Goal: Task Accomplishment & Management: Use online tool/utility

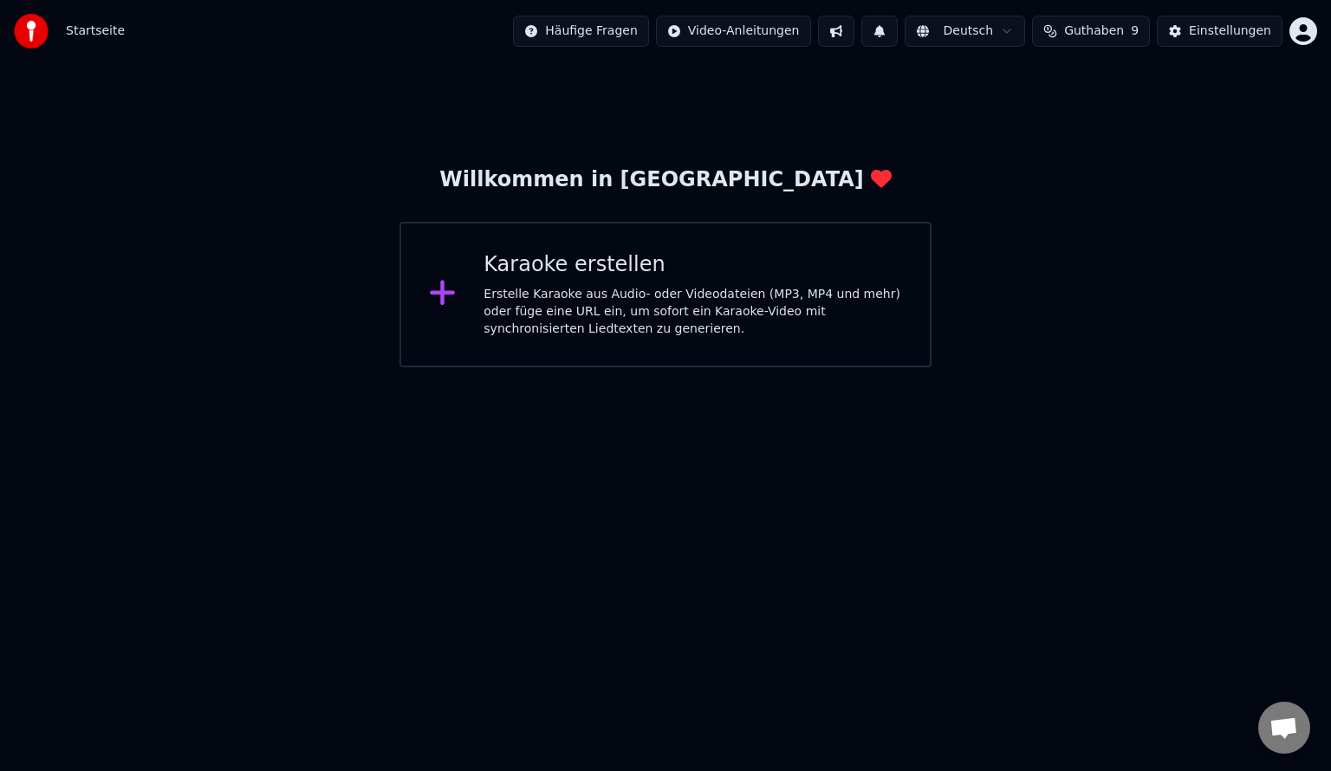
click at [446, 298] on icon at bounding box center [443, 292] width 28 height 31
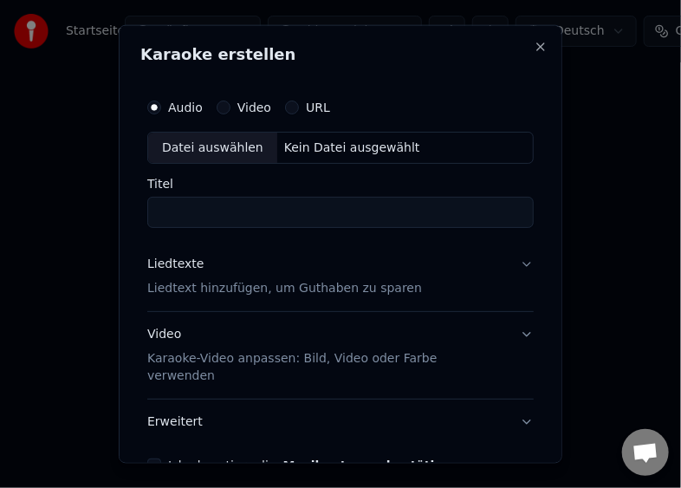
click at [241, 211] on input "Titel" at bounding box center [340, 212] width 386 height 31
click at [223, 148] on div "Datei auswählen" at bounding box center [212, 147] width 129 height 31
type input "**********"
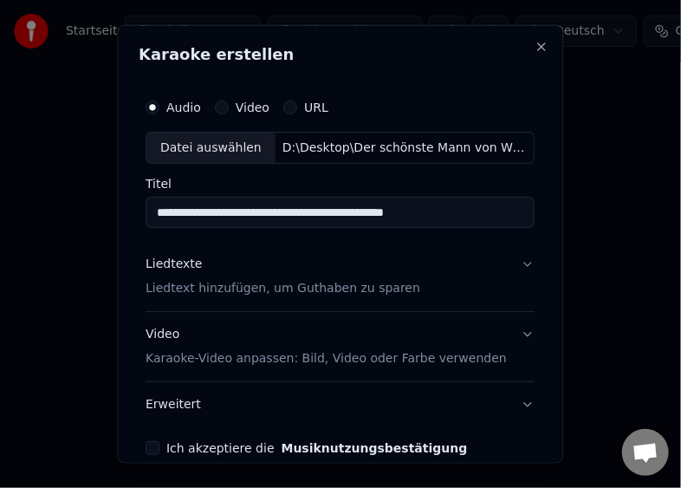
click at [198, 288] on p "Liedtext hinzufügen, um Guthaben zu sparen" at bounding box center [283, 288] width 275 height 17
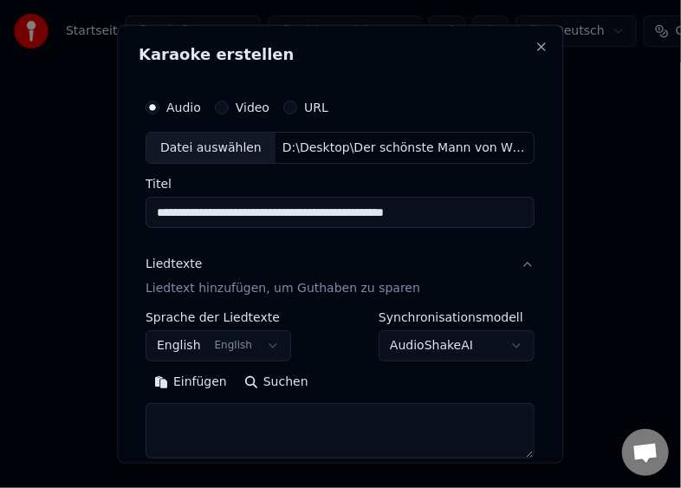
click at [260, 344] on body "**********" at bounding box center [340, 215] width 681 height 430
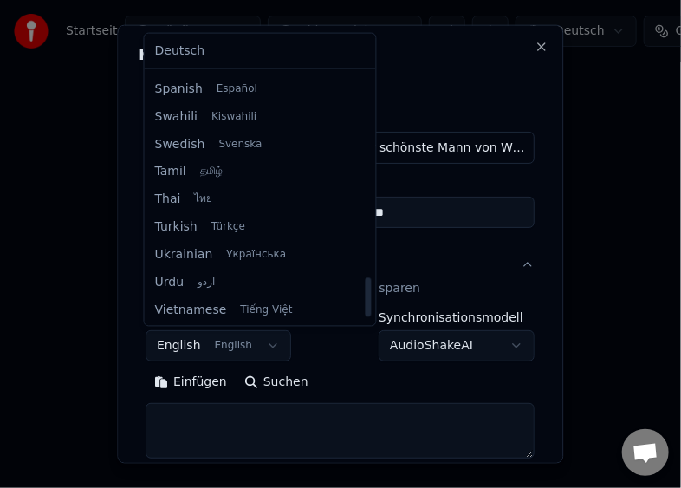
scroll to position [1330, 0]
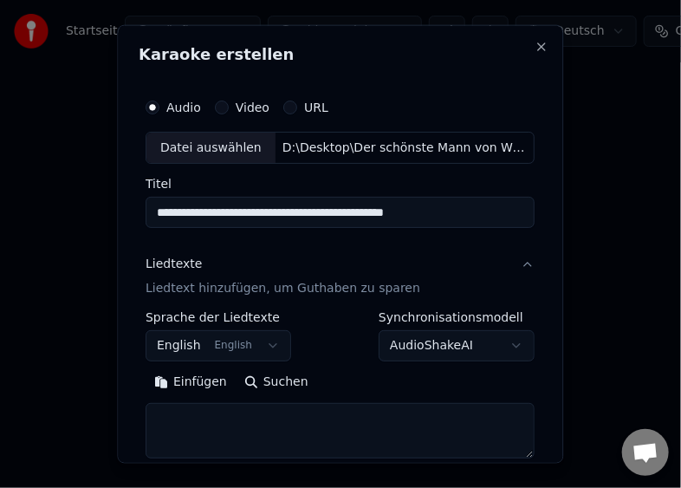
click at [94, 120] on div at bounding box center [340, 244] width 681 height 488
click at [258, 347] on body "**********" at bounding box center [340, 215] width 681 height 430
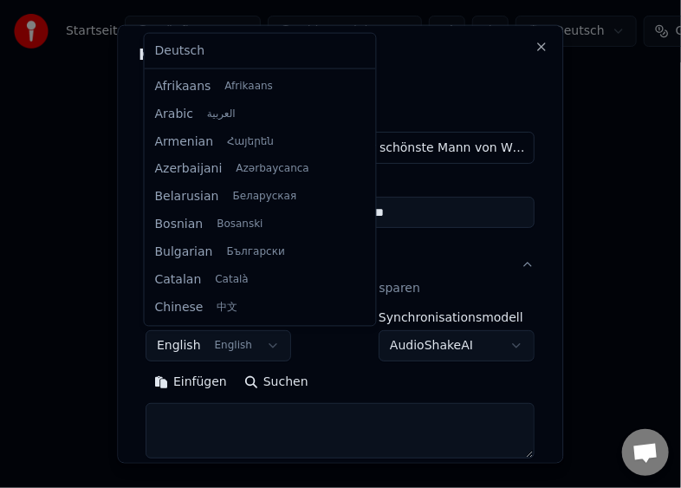
scroll to position [139, 0]
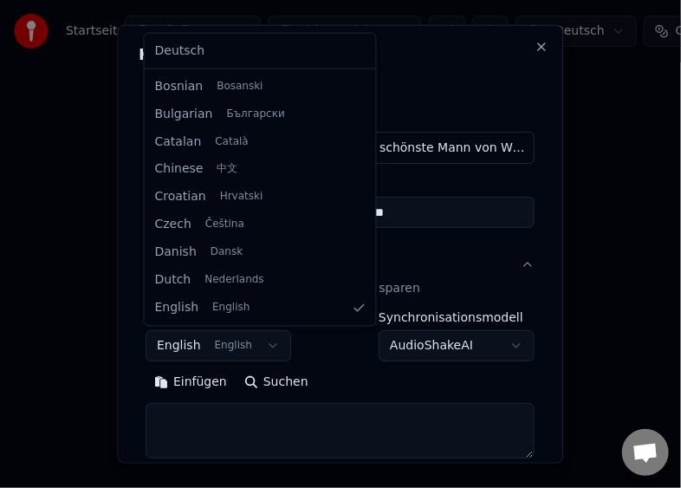
select select "**"
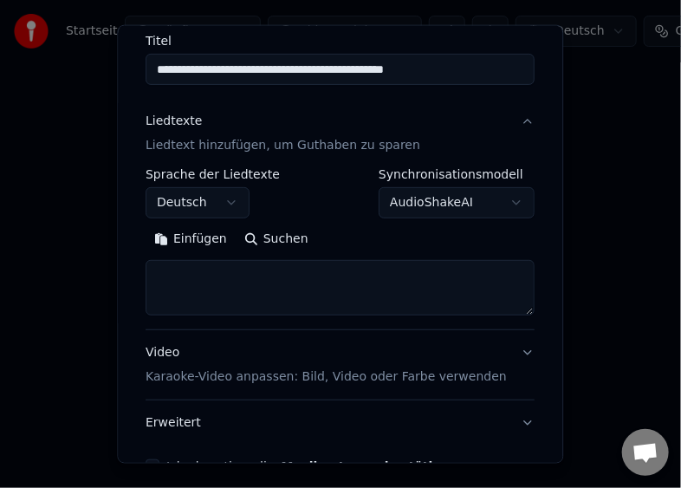
scroll to position [173, 0]
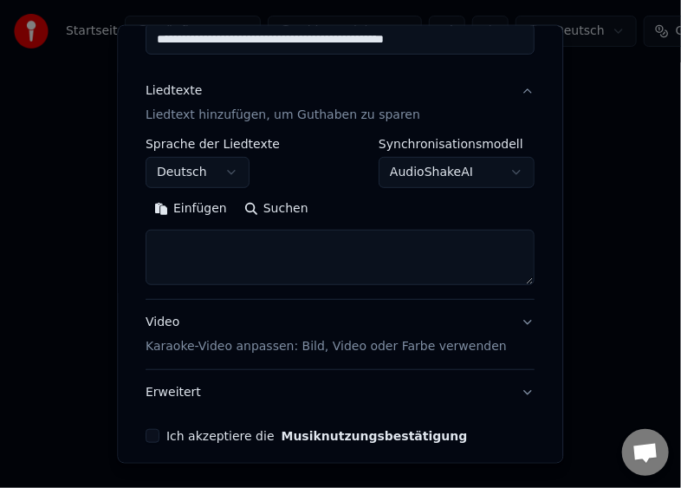
click at [197, 207] on button "Einfügen" at bounding box center [191, 209] width 90 height 28
type textarea "**********"
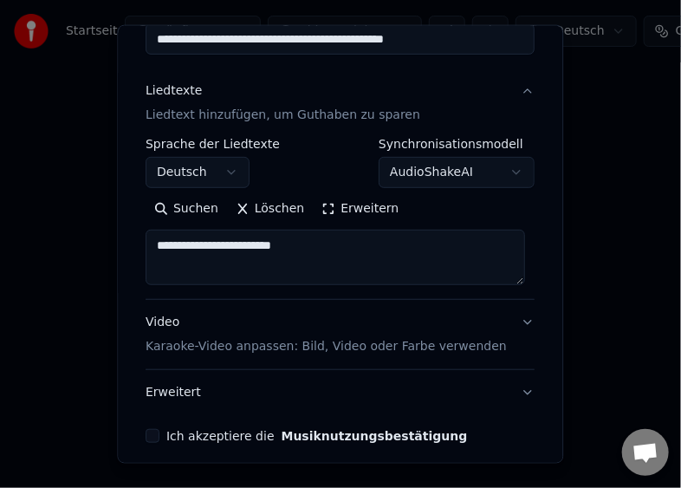
drag, startPoint x: 333, startPoint y: 246, endPoint x: 107, endPoint y: 250, distance: 225.3
click at [107, 250] on body "**********" at bounding box center [340, 215] width 681 height 430
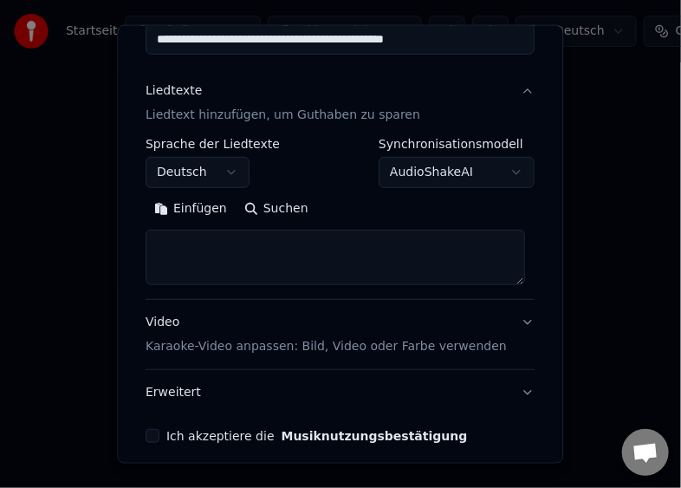
click at [196, 204] on button "Einfügen" at bounding box center [191, 209] width 90 height 28
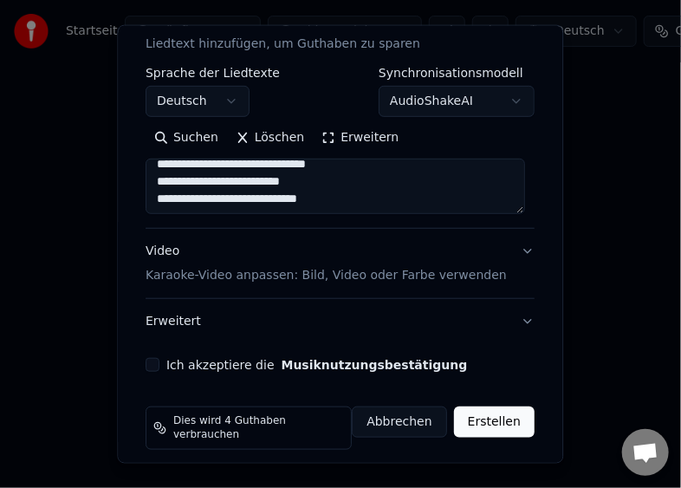
scroll to position [245, 0]
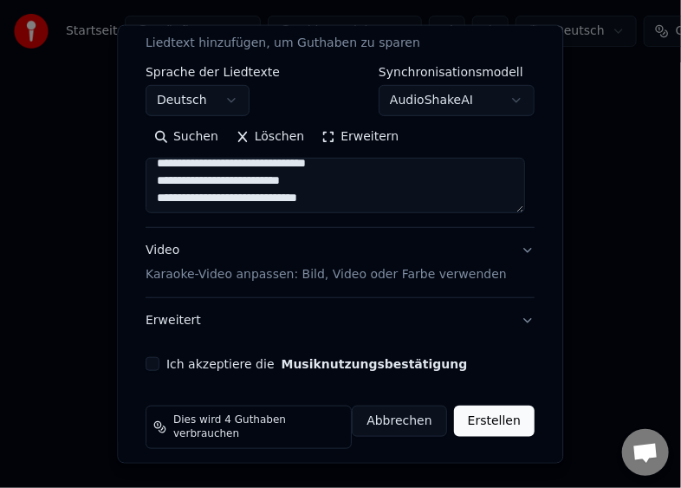
click at [516, 247] on button "Video Karaoke-Video anpassen: Bild, Video oder Farbe verwenden" at bounding box center [340, 262] width 389 height 69
type textarea "**********"
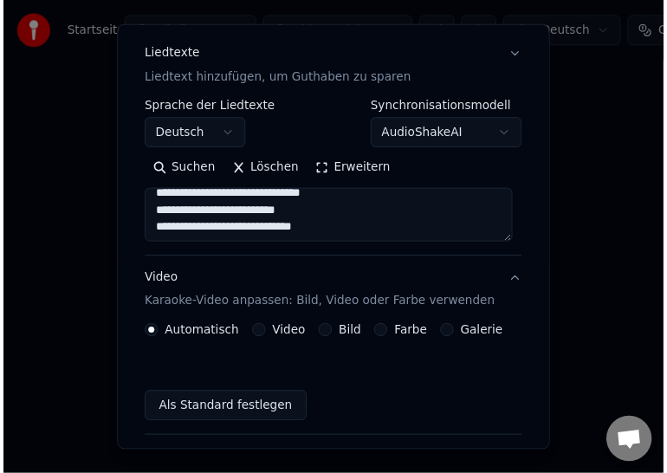
scroll to position [198, 0]
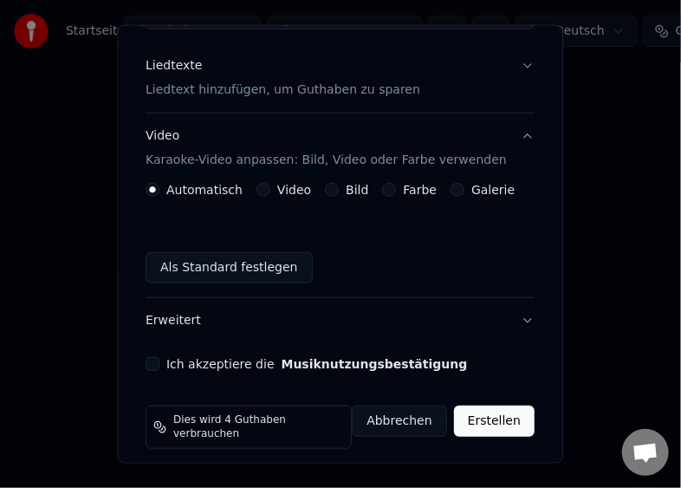
click at [151, 365] on button "Ich akzeptiere die Musiknutzungsbestätigung" at bounding box center [153, 364] width 14 height 14
click at [486, 423] on button "Erstellen" at bounding box center [494, 420] width 81 height 31
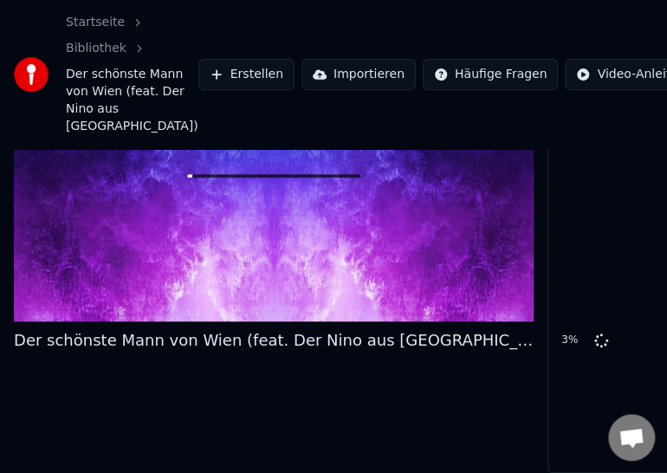
scroll to position [149, 0]
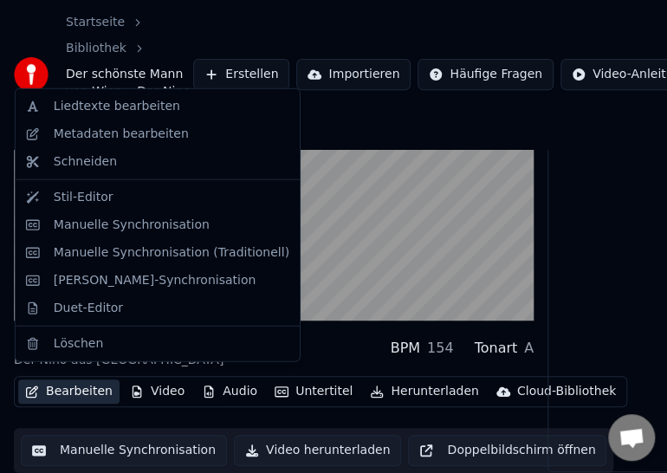
click at [49, 386] on button "Bearbeiten" at bounding box center [68, 391] width 101 height 24
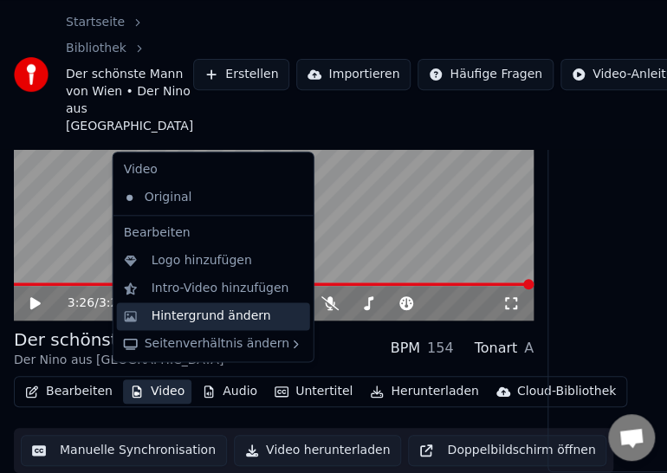
click at [194, 314] on div "Hintergrund ändern" at bounding box center [212, 316] width 120 height 17
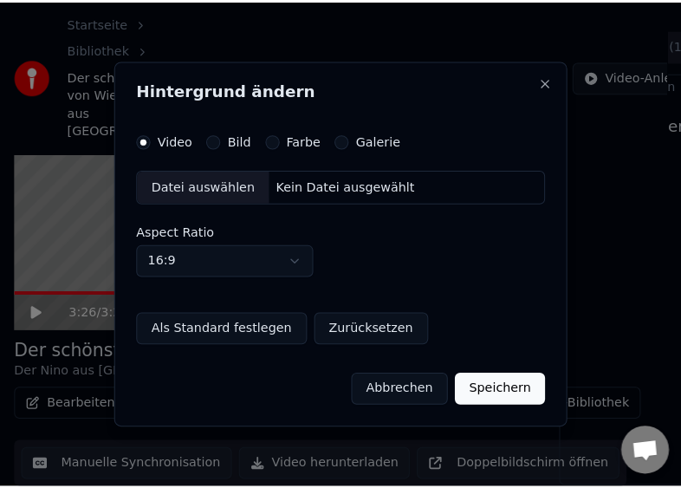
scroll to position [134, 0]
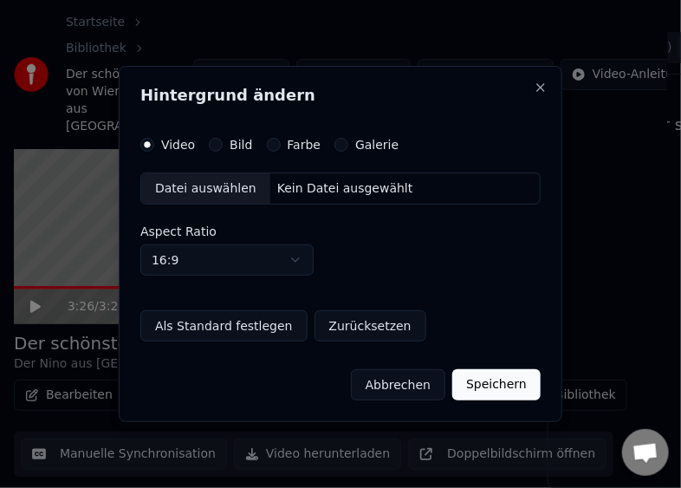
click at [295, 144] on label "Farbe" at bounding box center [305, 145] width 34 height 12
click at [281, 144] on button "Farbe" at bounding box center [274, 145] width 14 height 14
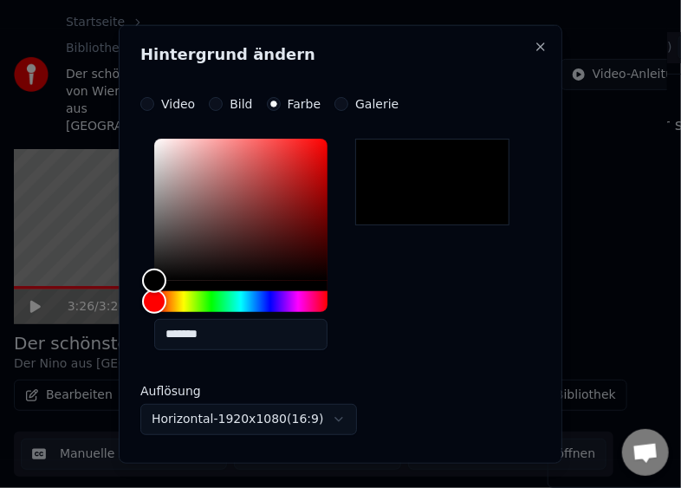
click at [432, 184] on div at bounding box center [432, 181] width 154 height 87
click at [304, 104] on label "Farbe" at bounding box center [305, 103] width 34 height 12
click at [281, 104] on button "Farbe" at bounding box center [274, 103] width 14 height 14
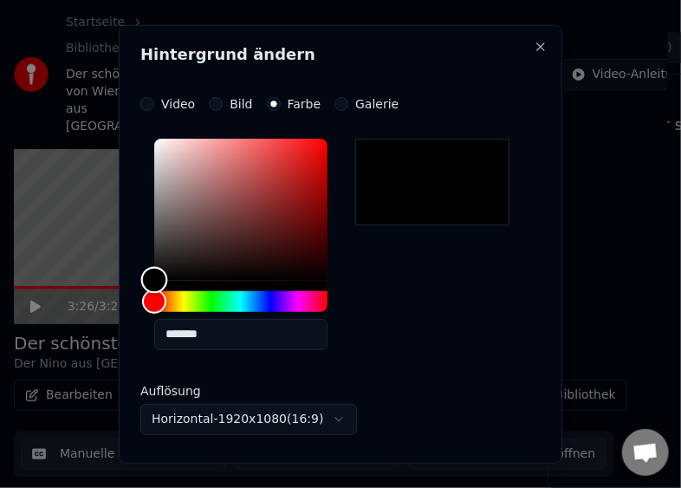
click at [154, 280] on div "Color" at bounding box center [154, 280] width 27 height 27
click at [466, 198] on div at bounding box center [432, 181] width 154 height 87
click at [534, 43] on button "Close" at bounding box center [541, 46] width 14 height 14
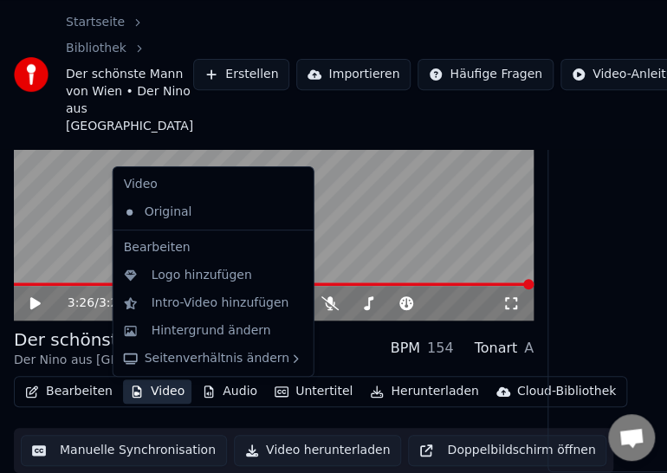
click at [159, 395] on button "Video" at bounding box center [157, 391] width 68 height 24
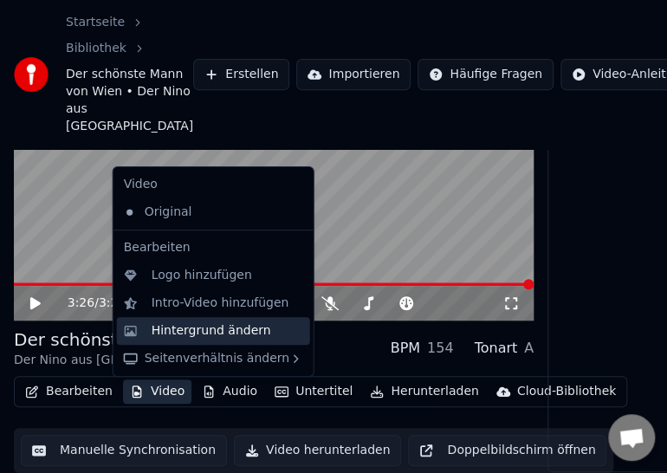
click at [195, 330] on div "Hintergrund ändern" at bounding box center [212, 330] width 120 height 17
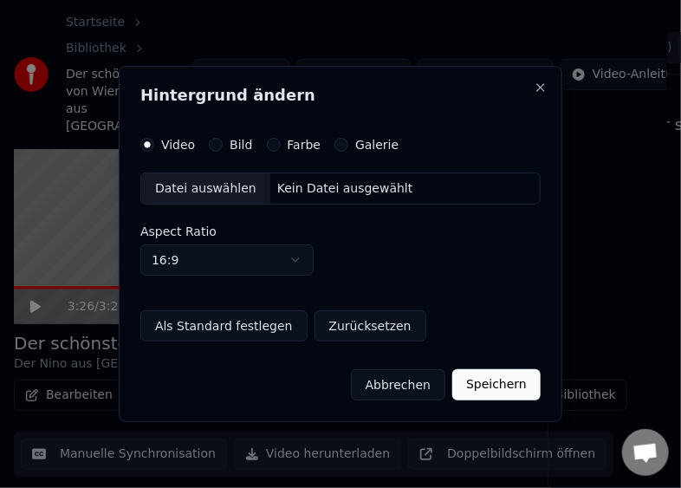
click at [288, 143] on label "Farbe" at bounding box center [305, 145] width 34 height 12
click at [281, 143] on button "Farbe" at bounding box center [274, 145] width 14 height 14
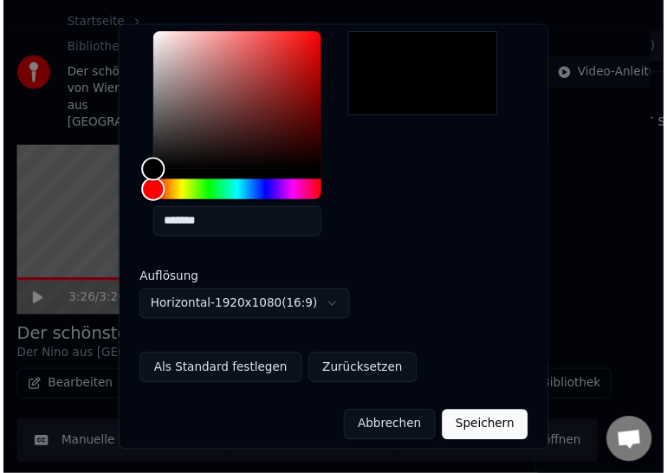
scroll to position [116, 0]
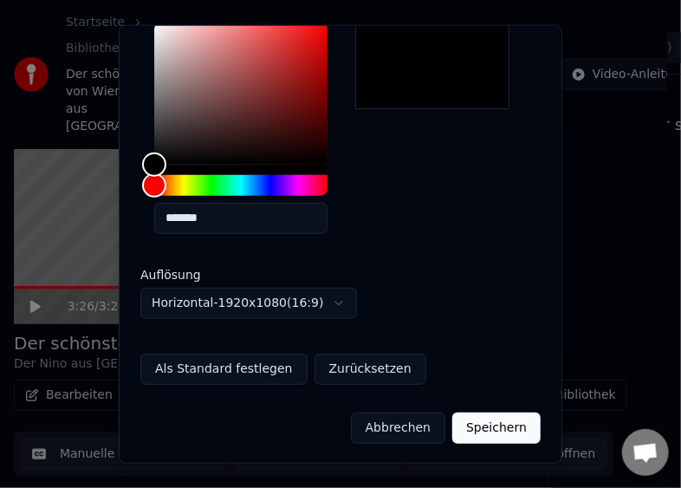
click at [227, 367] on button "Als Standard festlegen" at bounding box center [223, 368] width 167 height 31
click at [482, 430] on button "Speichern" at bounding box center [496, 427] width 88 height 31
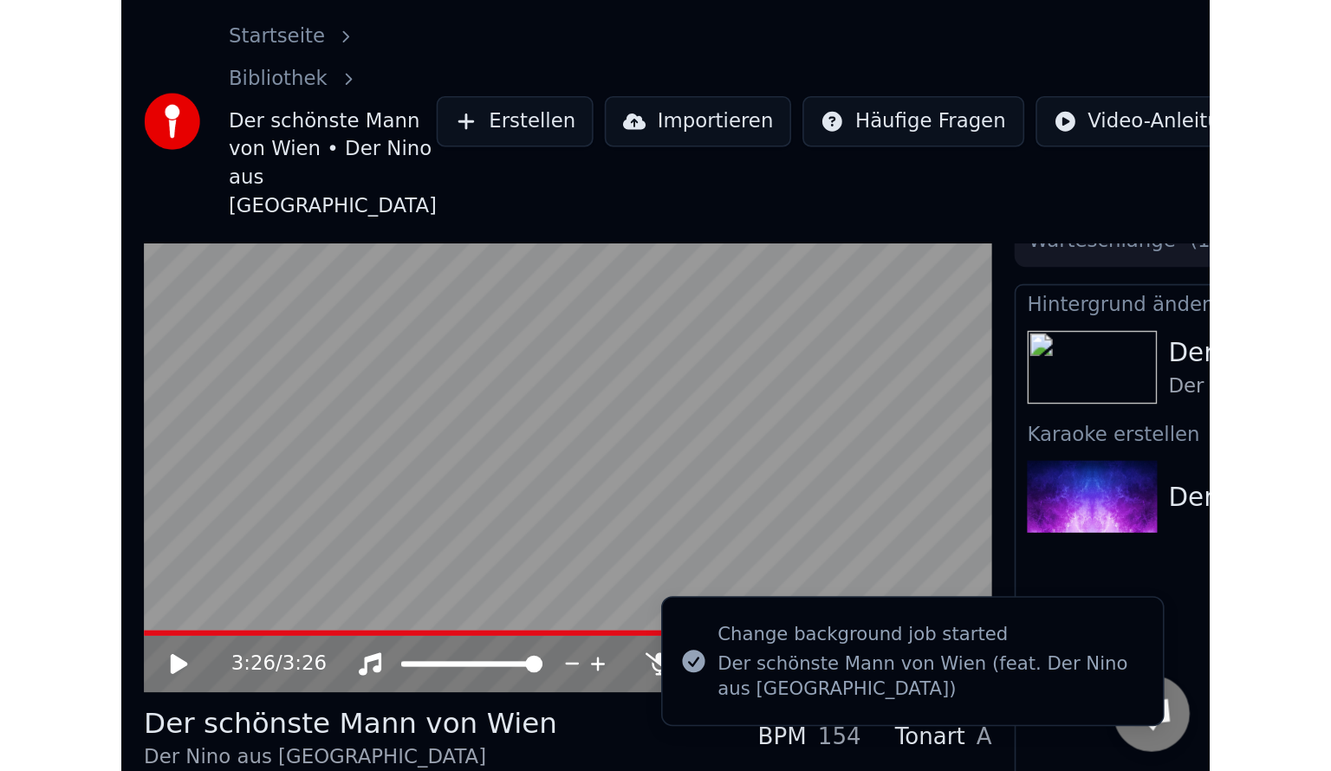
scroll to position [0, 0]
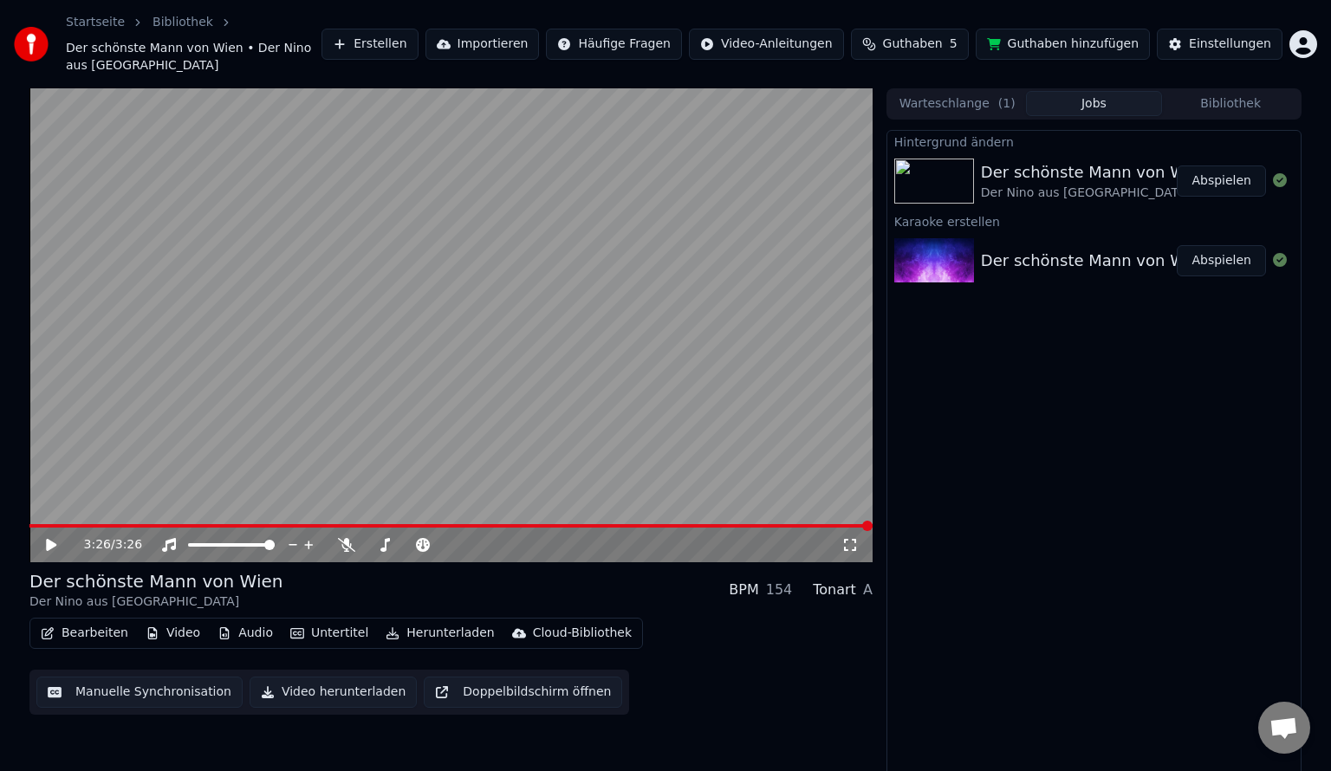
click at [1234, 165] on button "Abspielen" at bounding box center [1221, 180] width 89 height 31
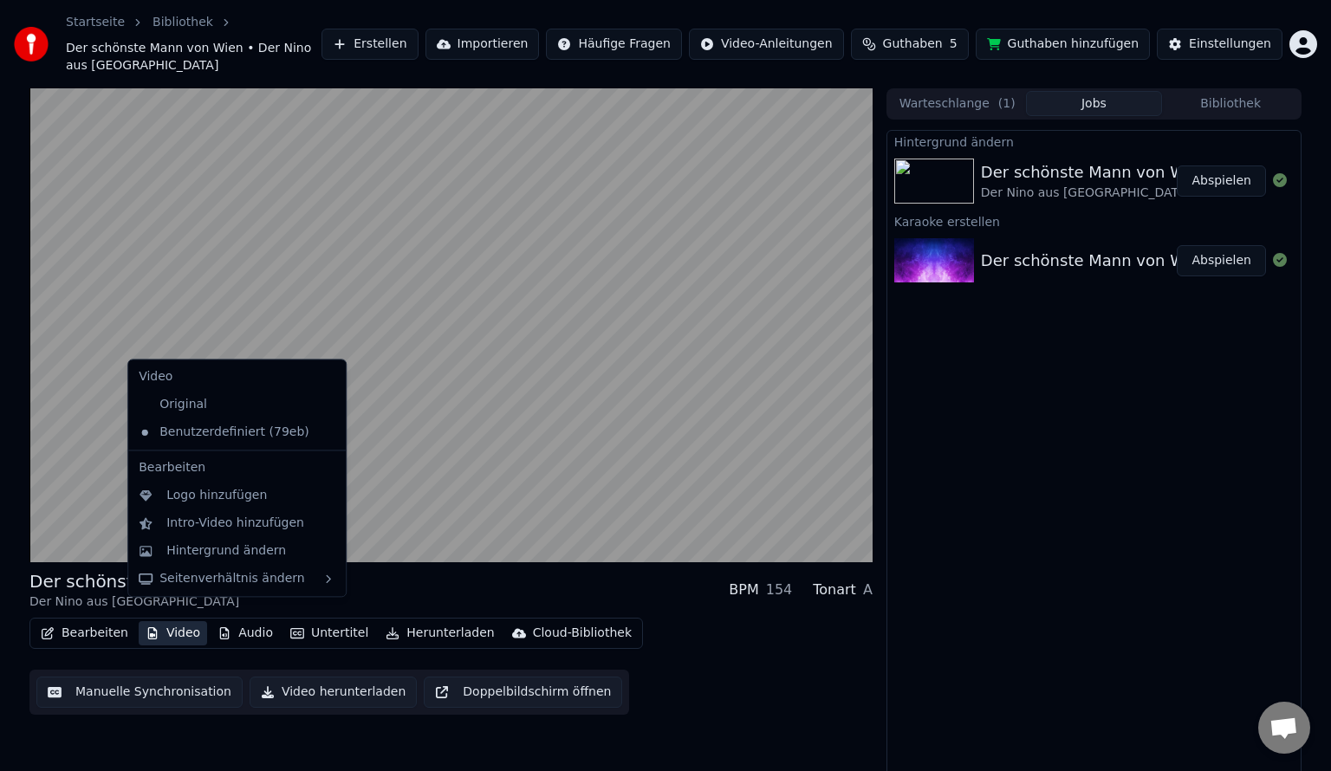
click at [168, 621] on button "Video" at bounding box center [173, 633] width 68 height 24
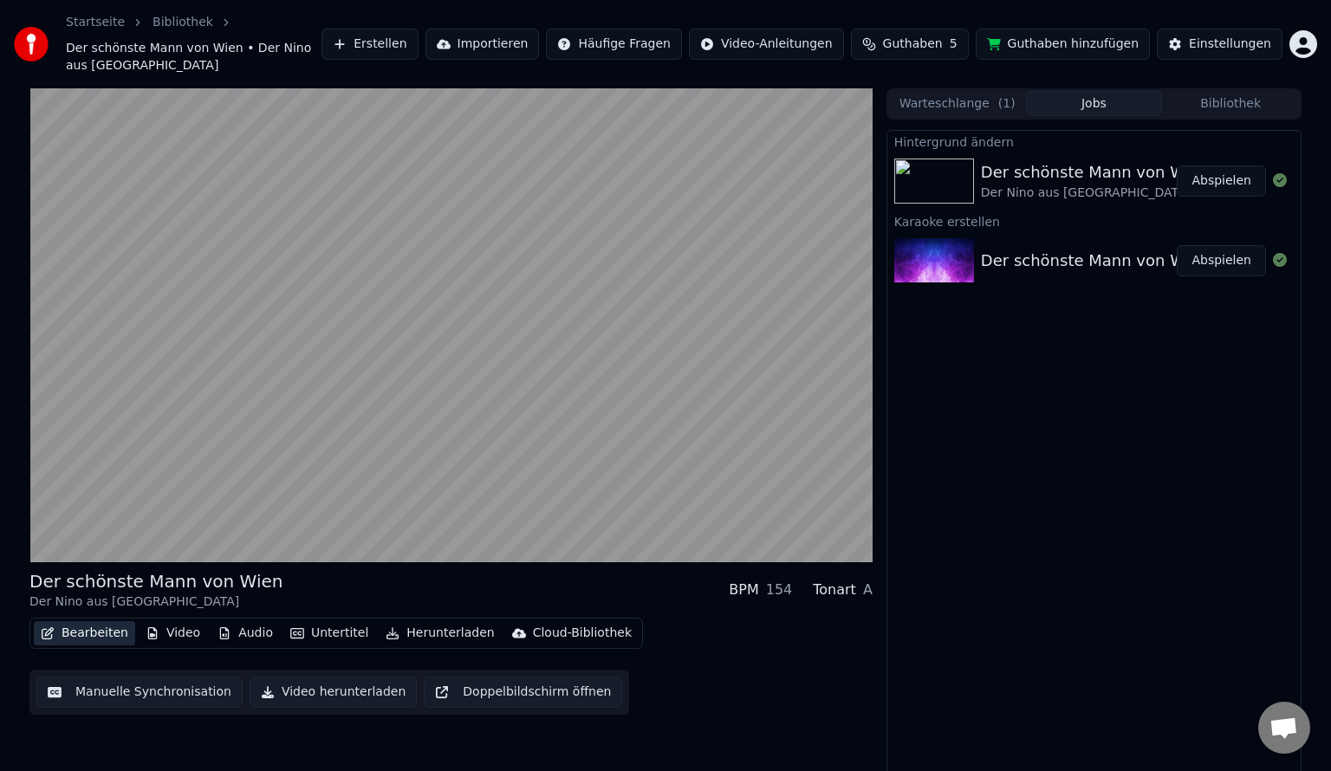
click at [104, 621] on button "Bearbeiten" at bounding box center [84, 633] width 101 height 24
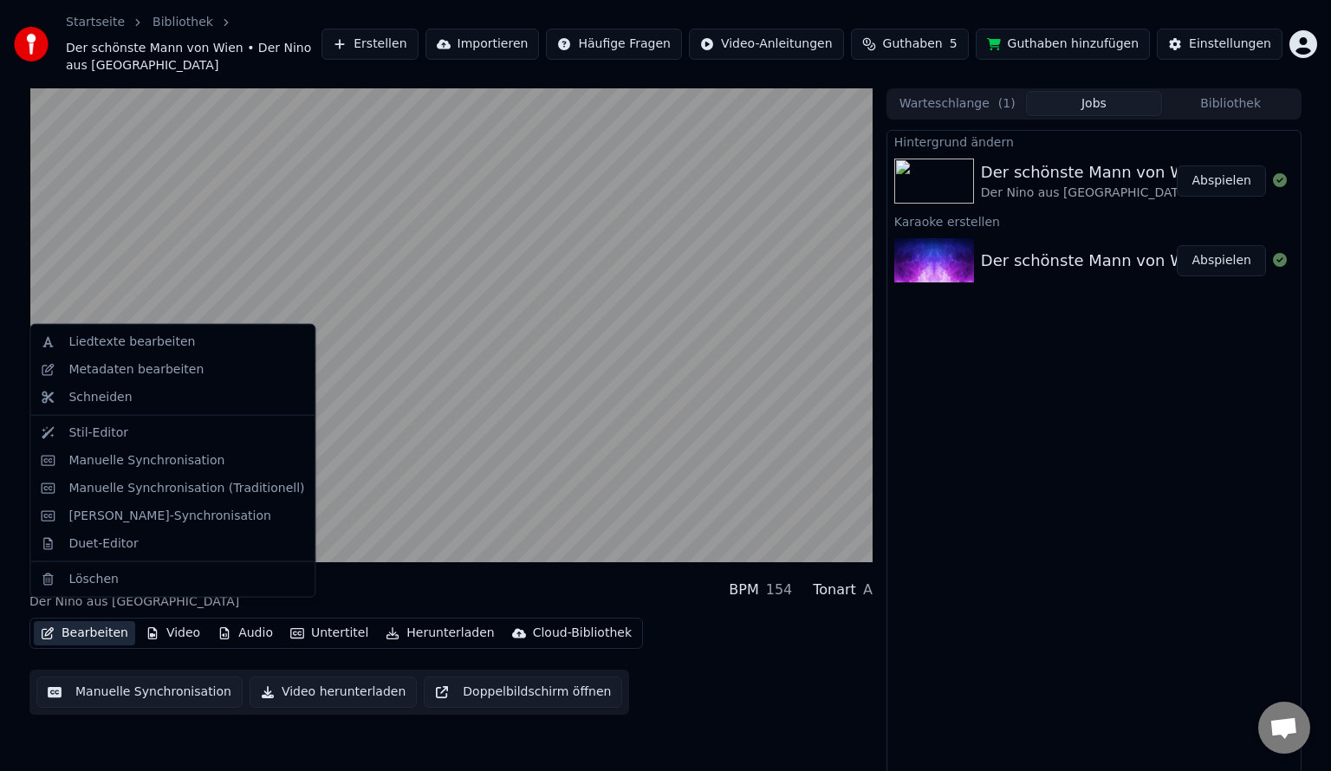
click at [104, 621] on button "Bearbeiten" at bounding box center [84, 633] width 101 height 24
click at [97, 431] on div "Stil-Editor" at bounding box center [98, 433] width 60 height 17
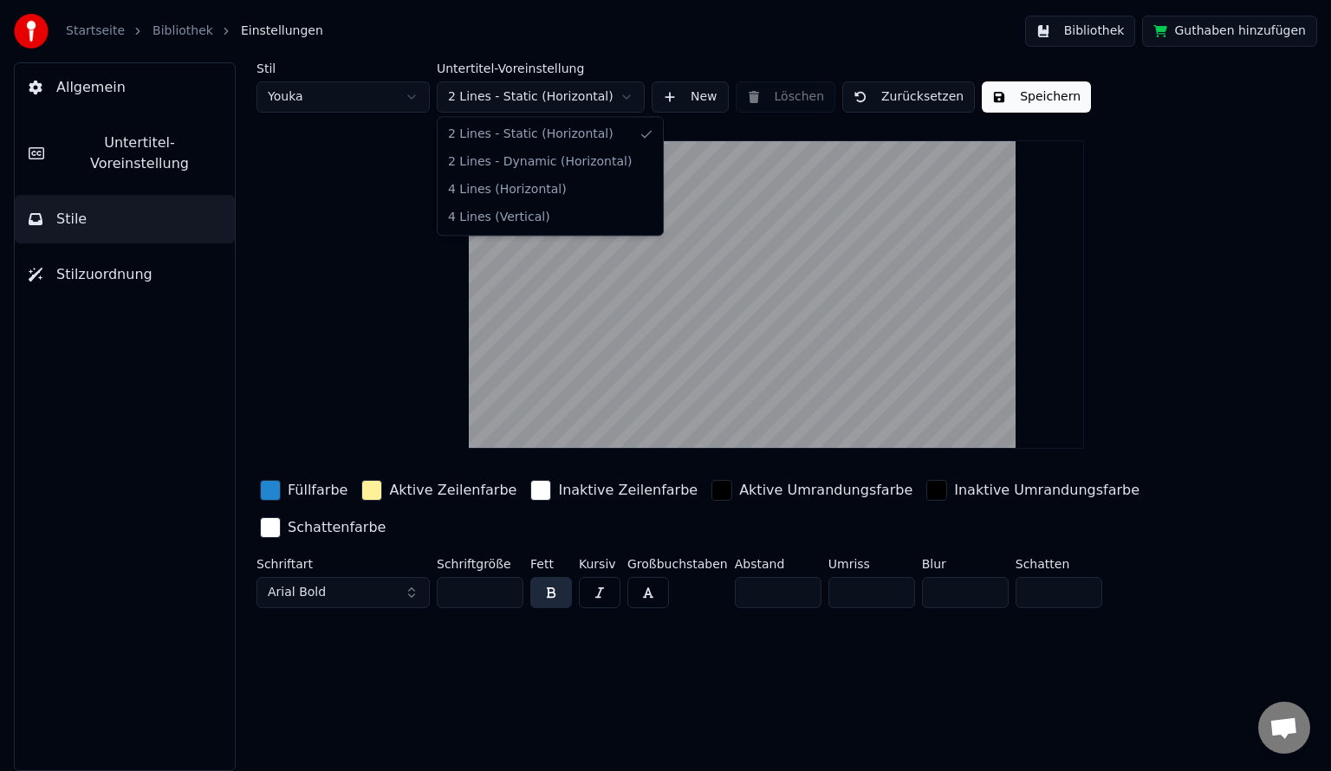
click at [625, 96] on html "Startseite Bibliothek Einstellungen Bibliothek Guthaben hinzufügen Allgemein Un…" at bounding box center [665, 385] width 1331 height 771
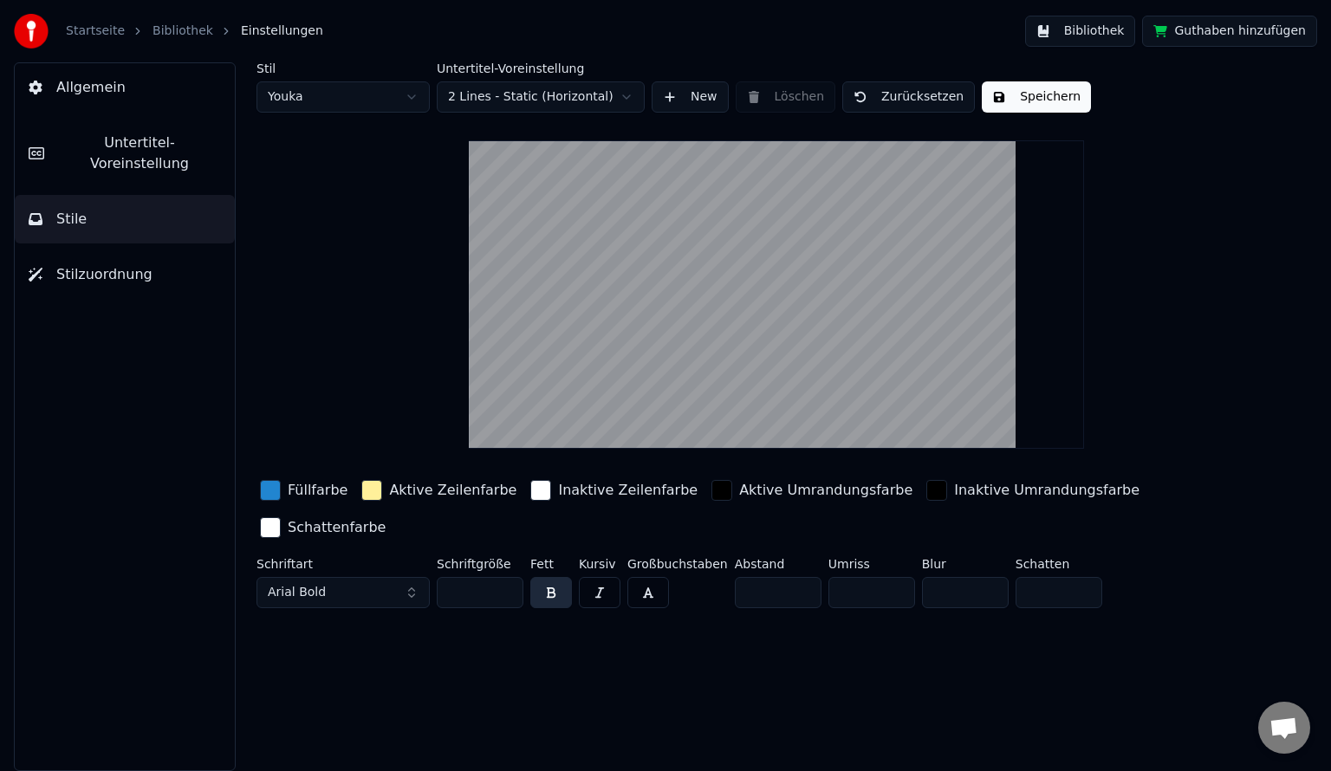
click at [129, 144] on span "Untertitel-Voreinstellung" at bounding box center [139, 154] width 163 height 42
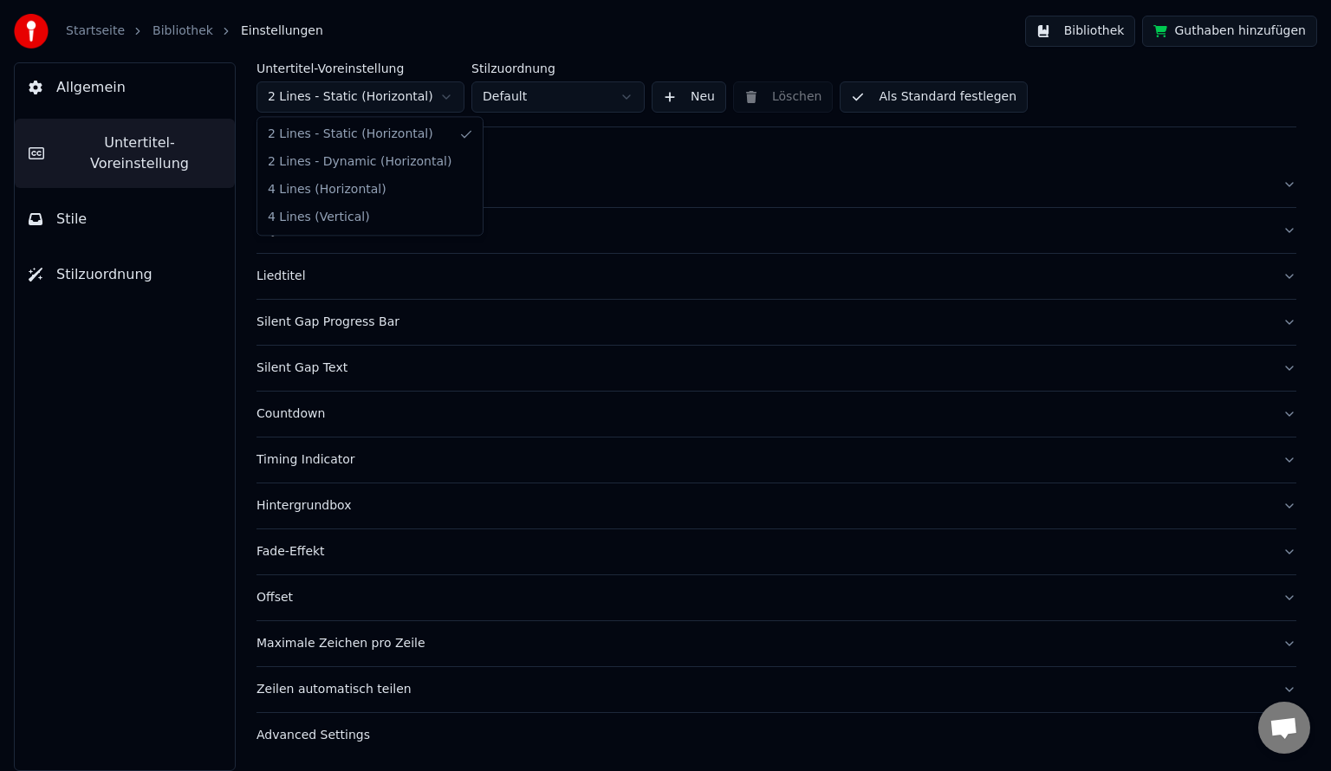
click at [449, 94] on html "Startseite Bibliothek Einstellungen Bibliothek Guthaben hinzufügen Allgemein Un…" at bounding box center [665, 385] width 1331 height 771
click at [77, 209] on span "Stile" at bounding box center [71, 219] width 30 height 21
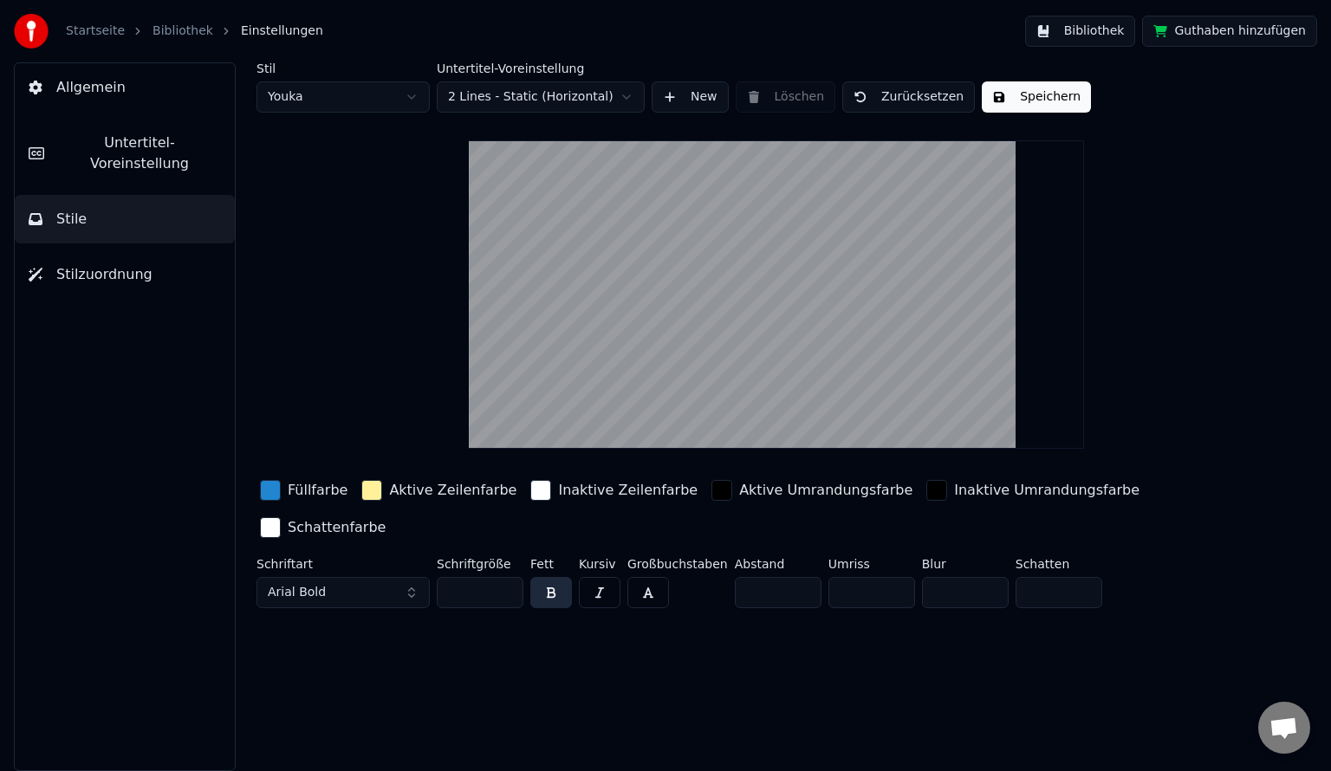
click at [96, 81] on span "Allgemein" at bounding box center [90, 87] width 69 height 21
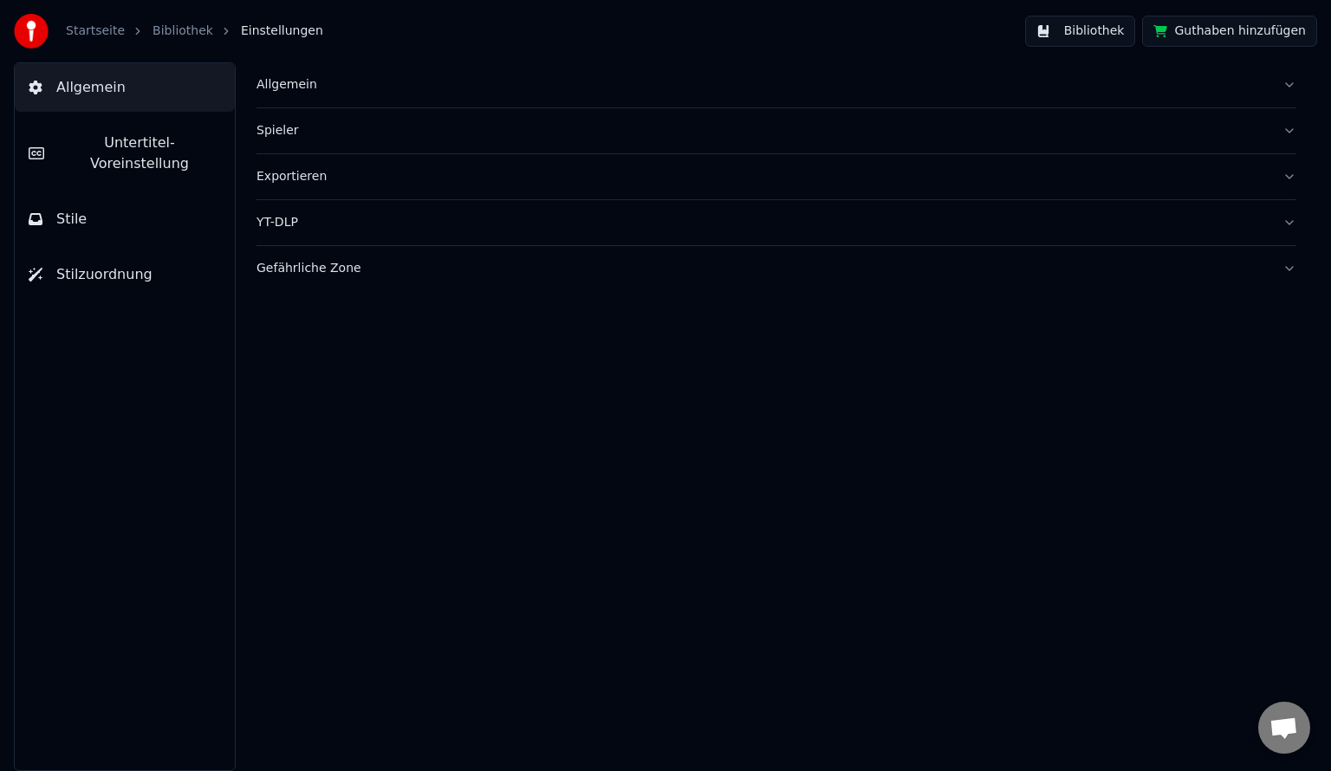
click at [1288, 84] on button "Allgemein" at bounding box center [776, 84] width 1040 height 45
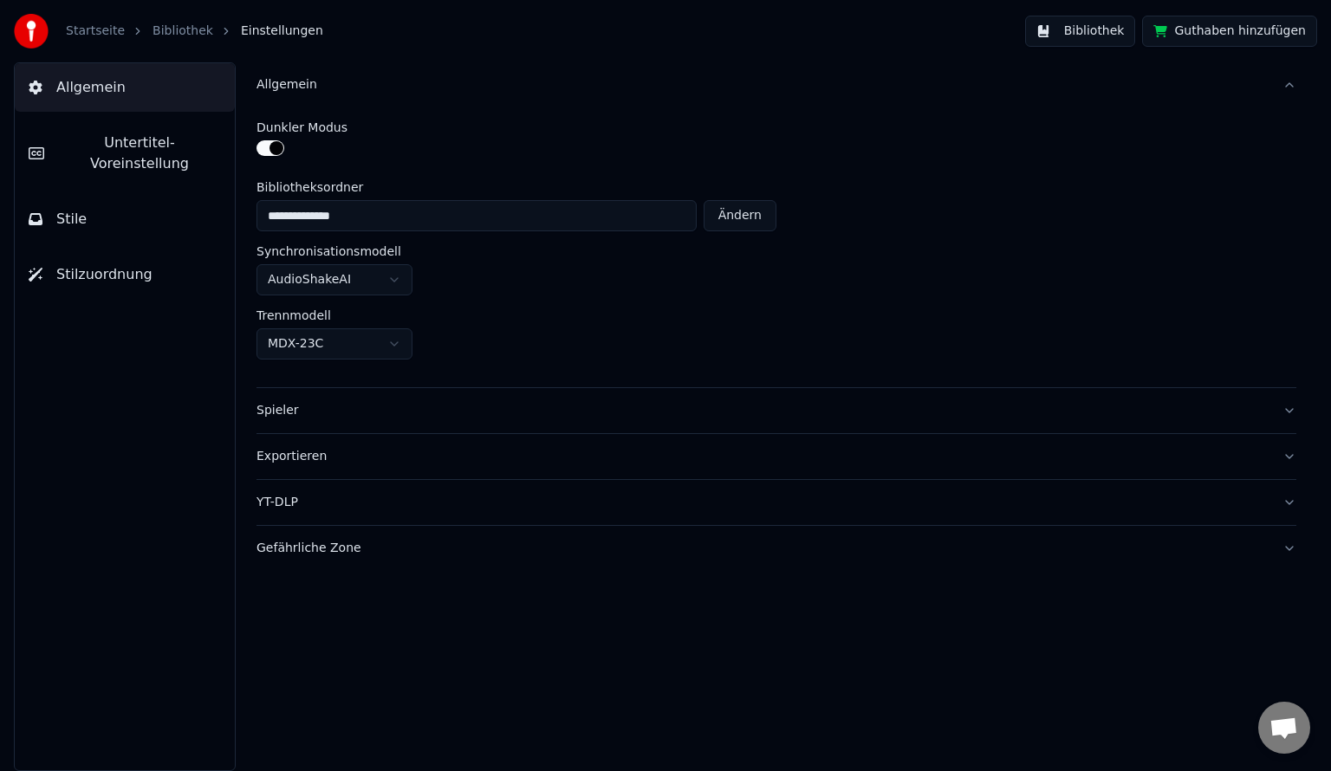
click at [1287, 405] on button "Spieler" at bounding box center [776, 410] width 1040 height 45
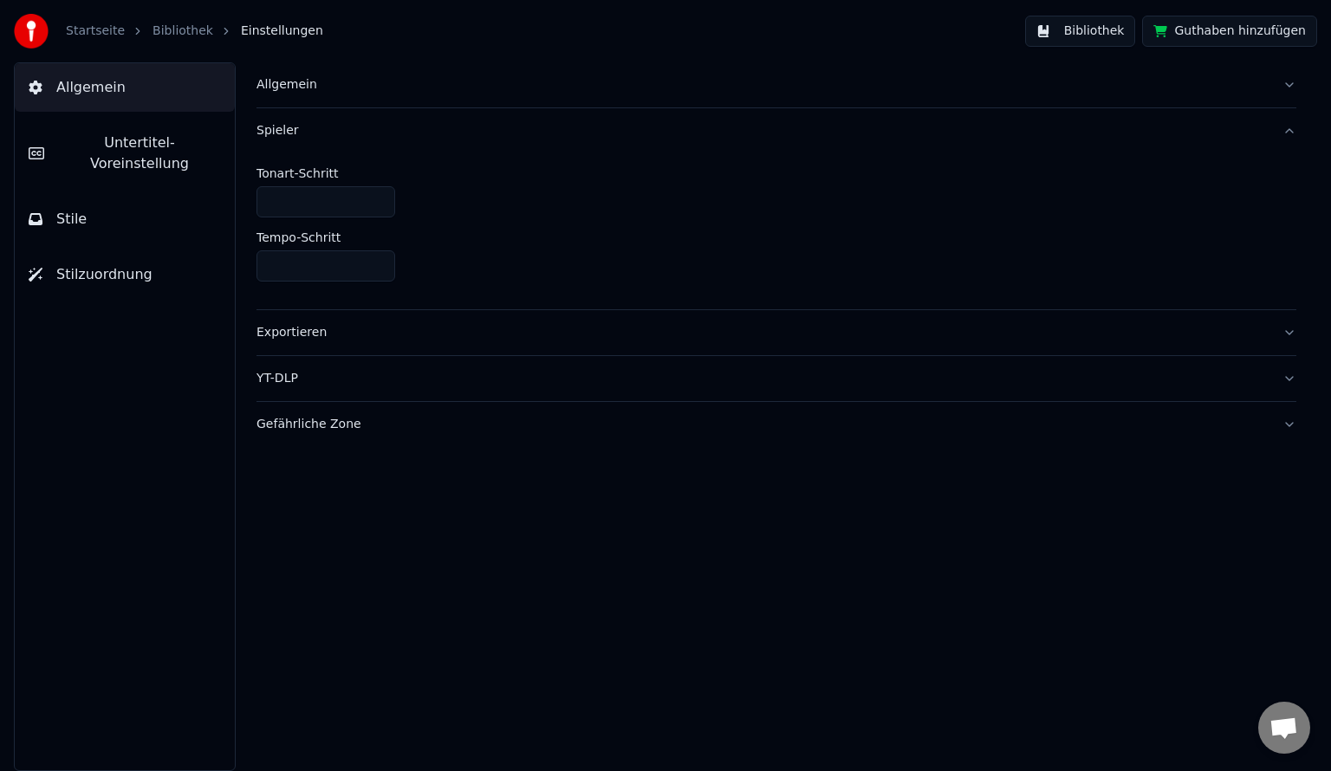
click at [1287, 131] on button "Spieler" at bounding box center [776, 130] width 1040 height 45
click at [1286, 174] on button "Exportieren" at bounding box center [776, 176] width 1040 height 45
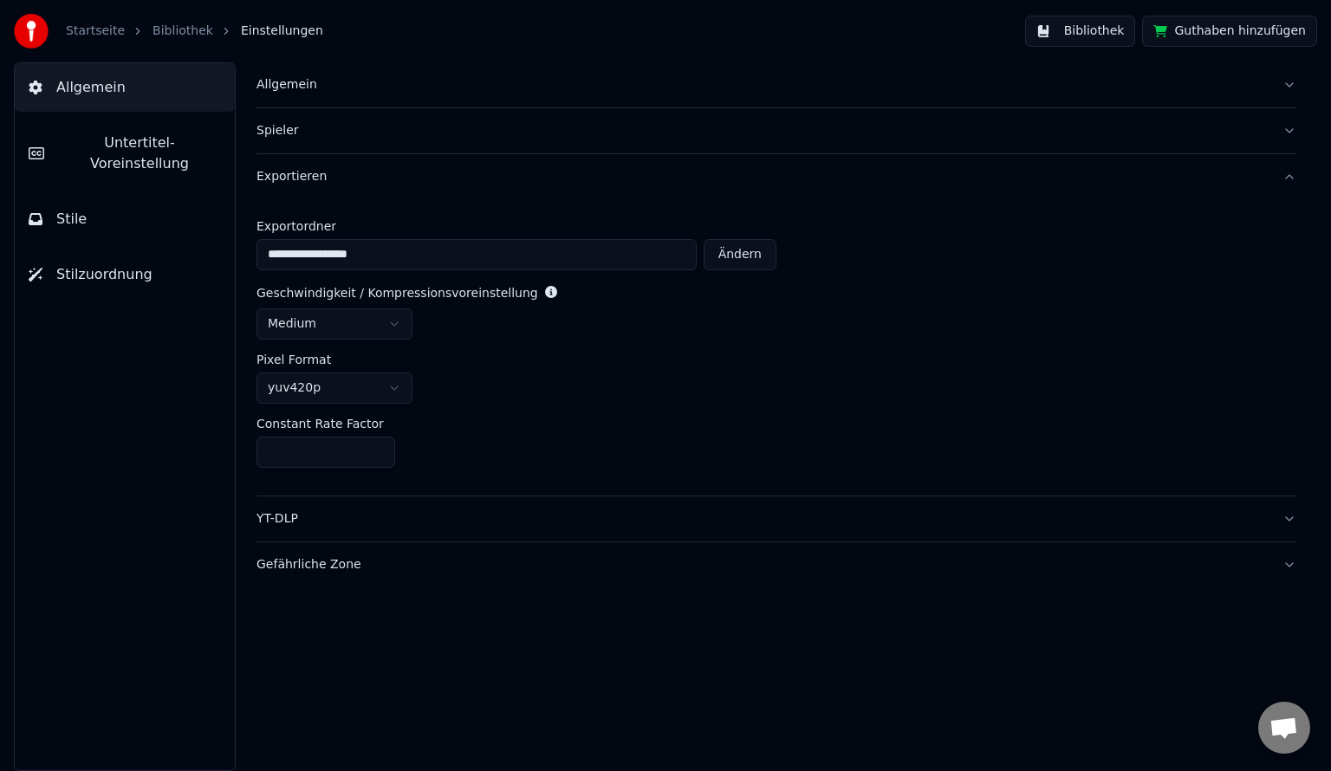
click at [1286, 174] on button "Exportieren" at bounding box center [776, 176] width 1040 height 45
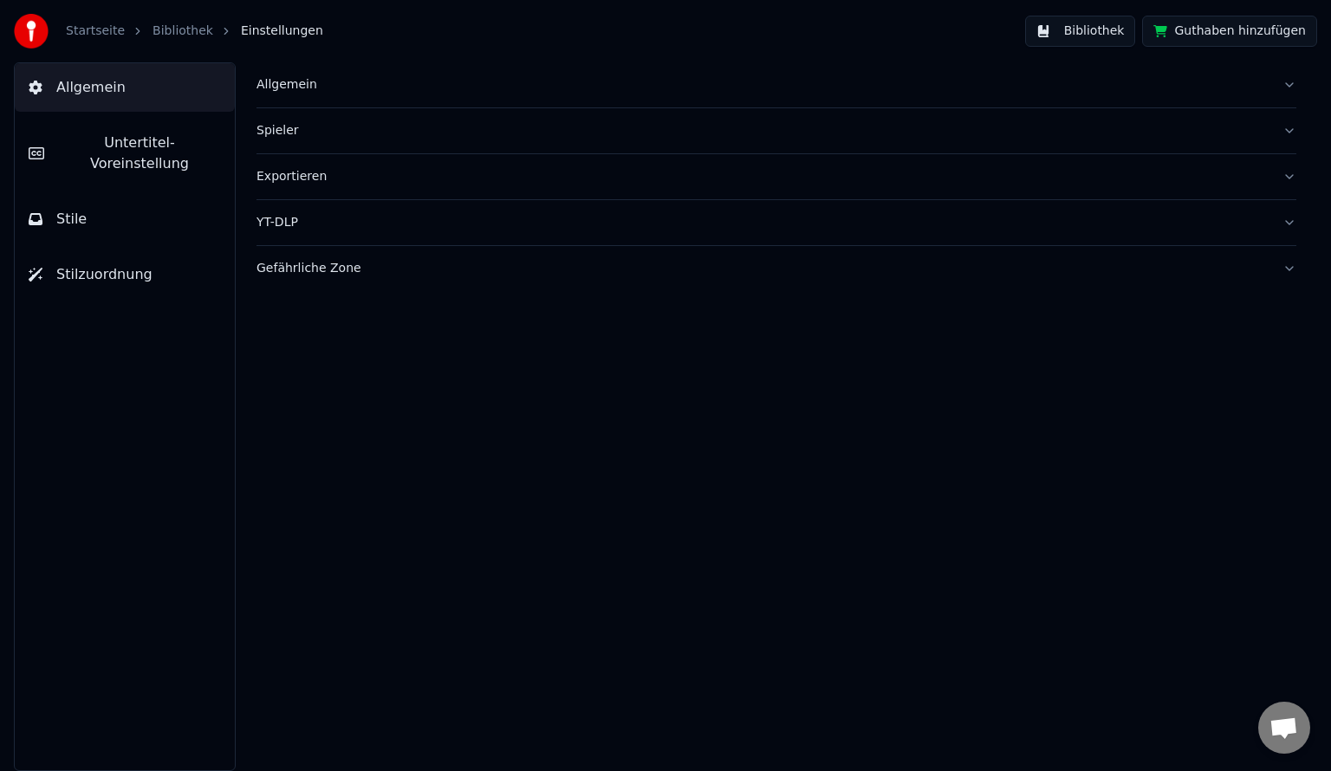
click at [1289, 85] on button "Allgemein" at bounding box center [776, 84] width 1040 height 45
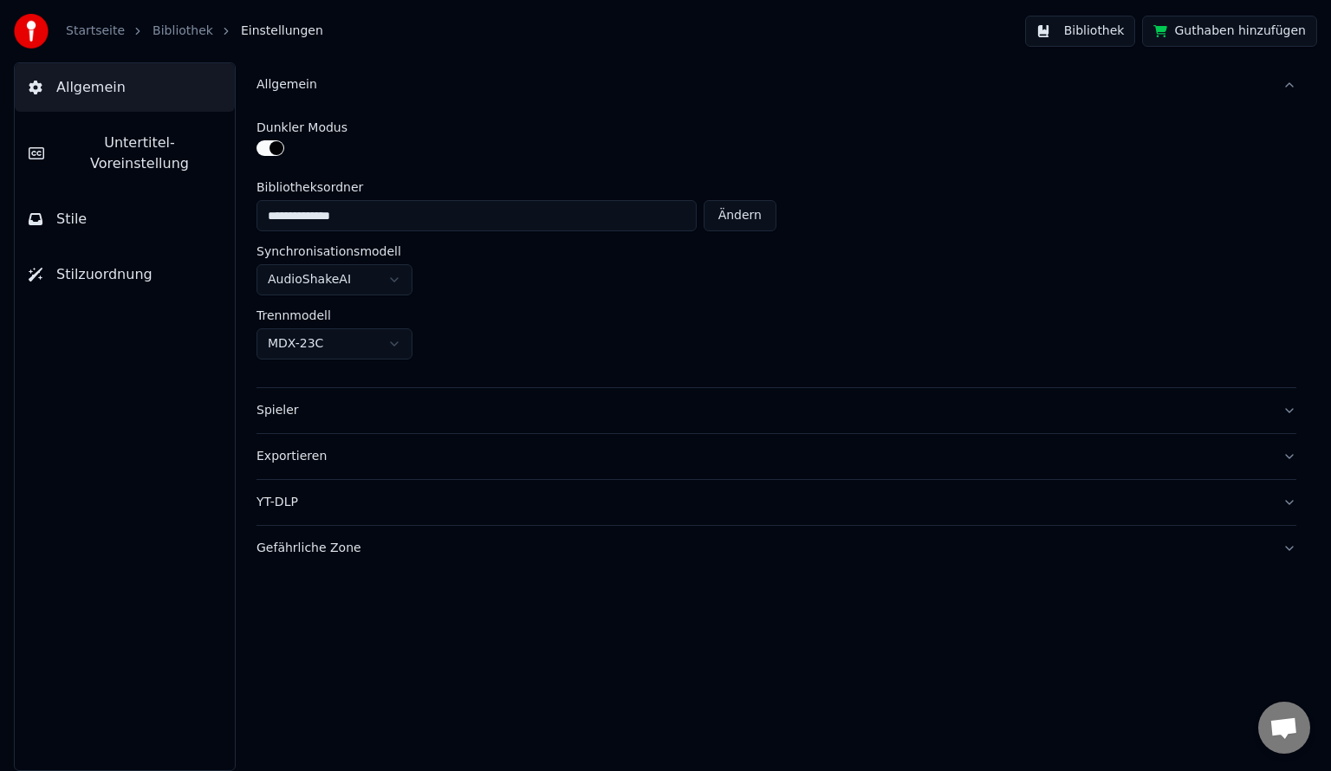
click at [1289, 85] on button "Allgemein" at bounding box center [776, 84] width 1040 height 45
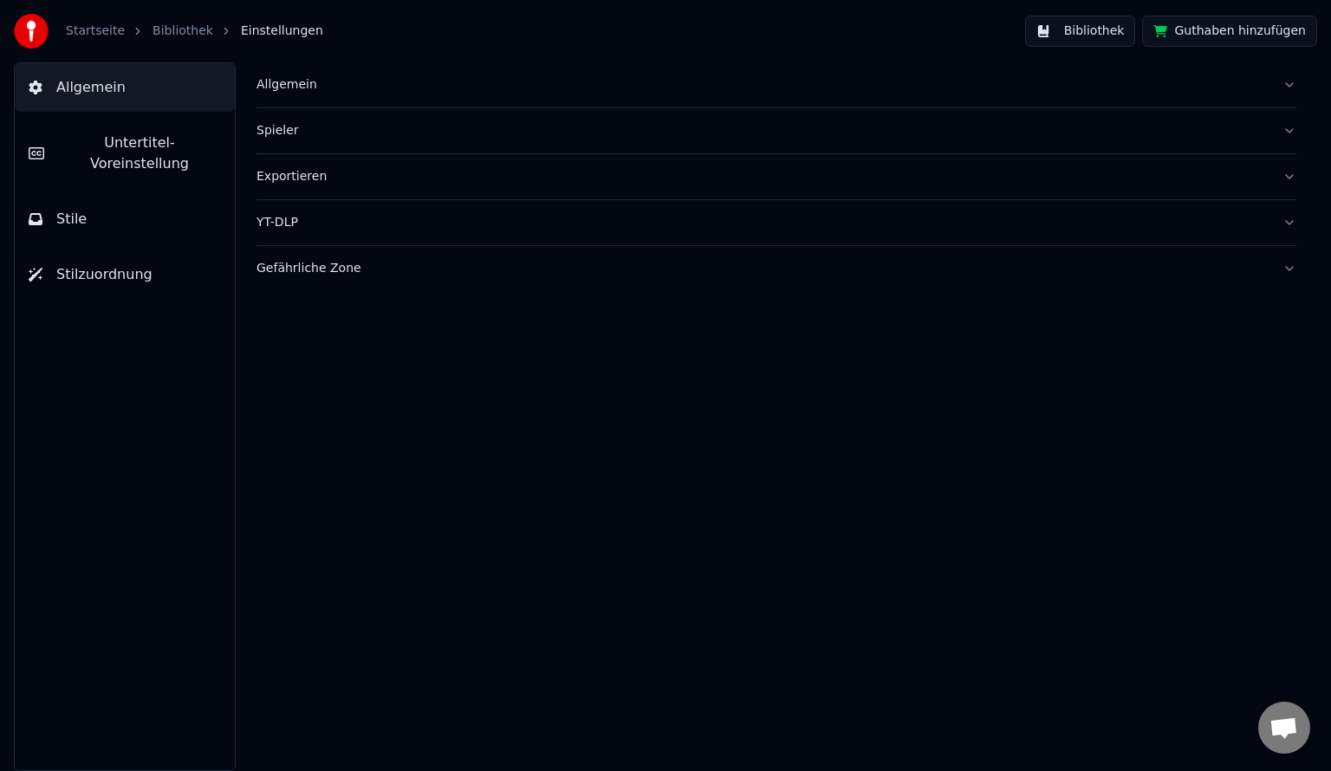
click at [88, 86] on span "Allgemein" at bounding box center [90, 87] width 69 height 21
click at [95, 264] on span "Stilzuordnung" at bounding box center [104, 274] width 96 height 21
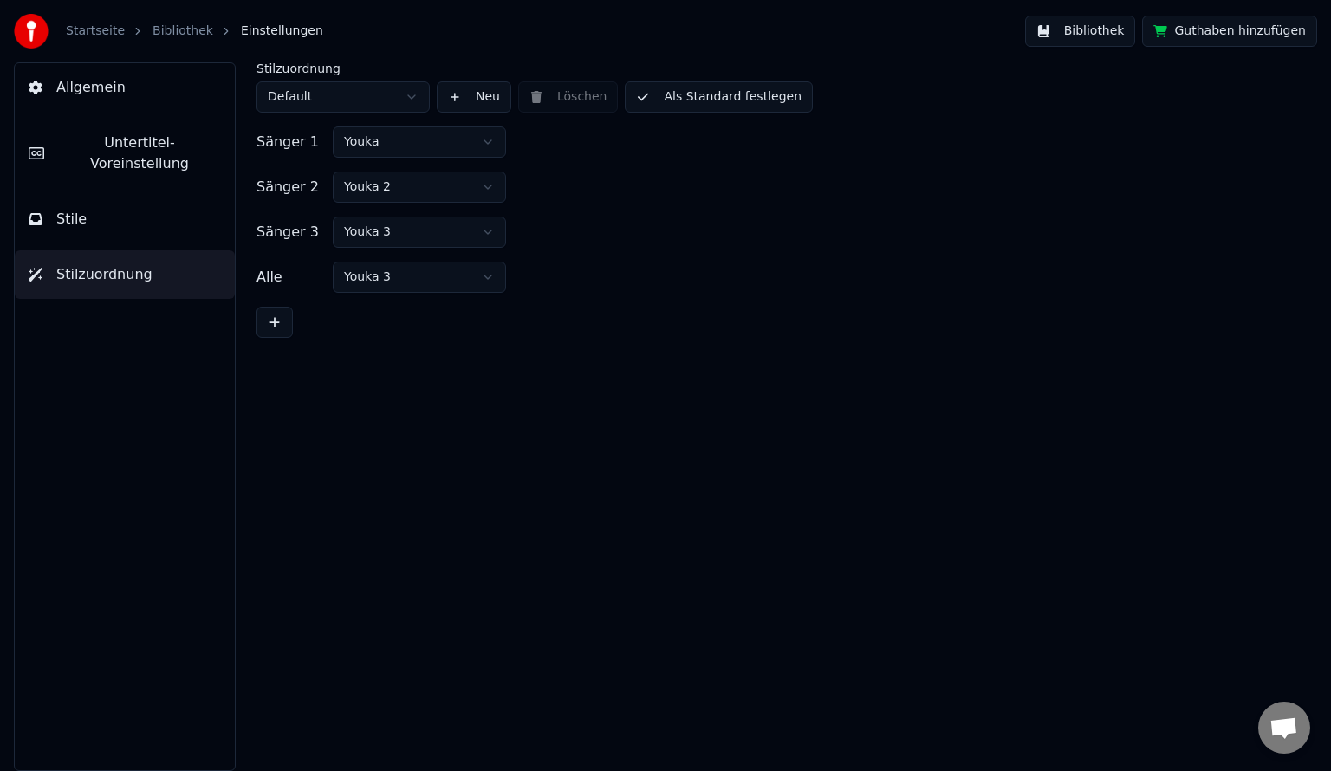
click at [74, 209] on span "Stile" at bounding box center [71, 219] width 30 height 21
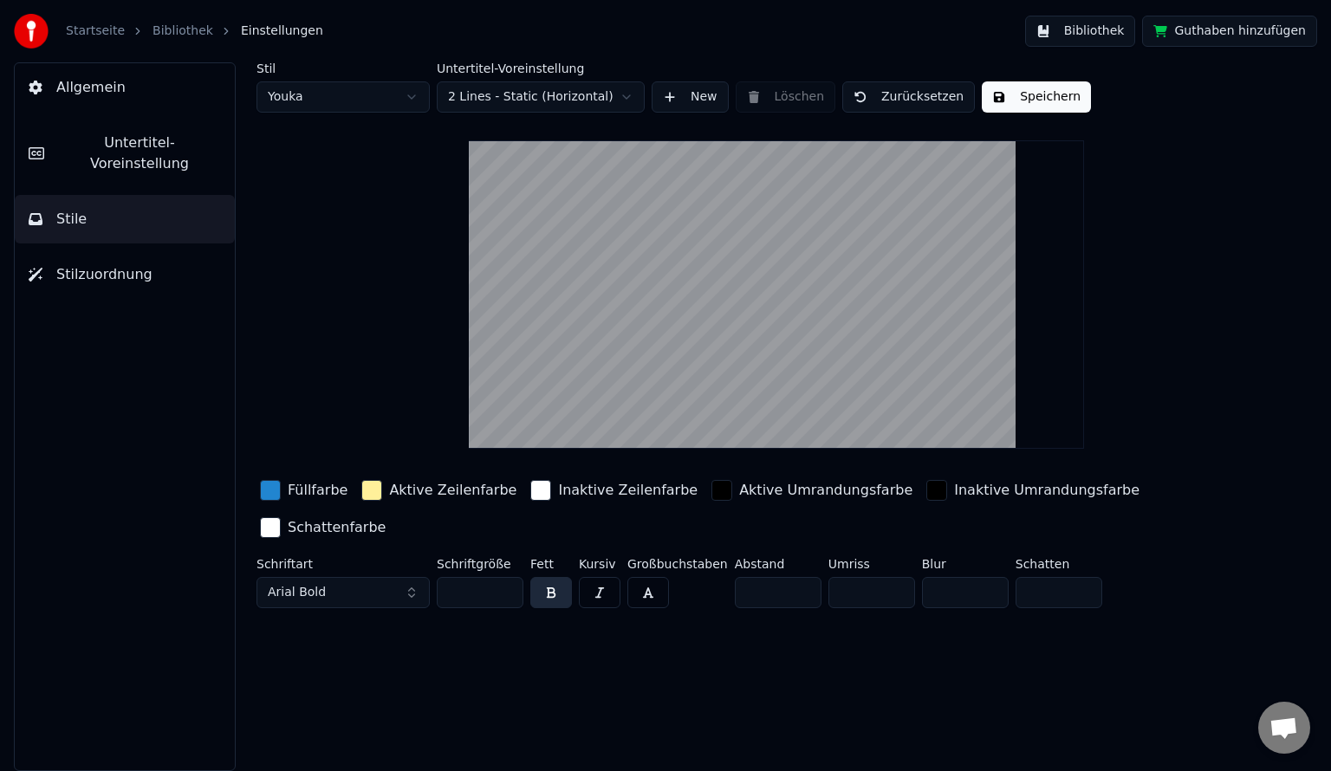
click at [411, 577] on button "Arial Bold" at bounding box center [342, 592] width 173 height 31
click at [427, 650] on div "Stil Youka Untertitel-Voreinstellung 2 Lines - Static (Horizontal) New Löschen …" at bounding box center [776, 416] width 1109 height 709
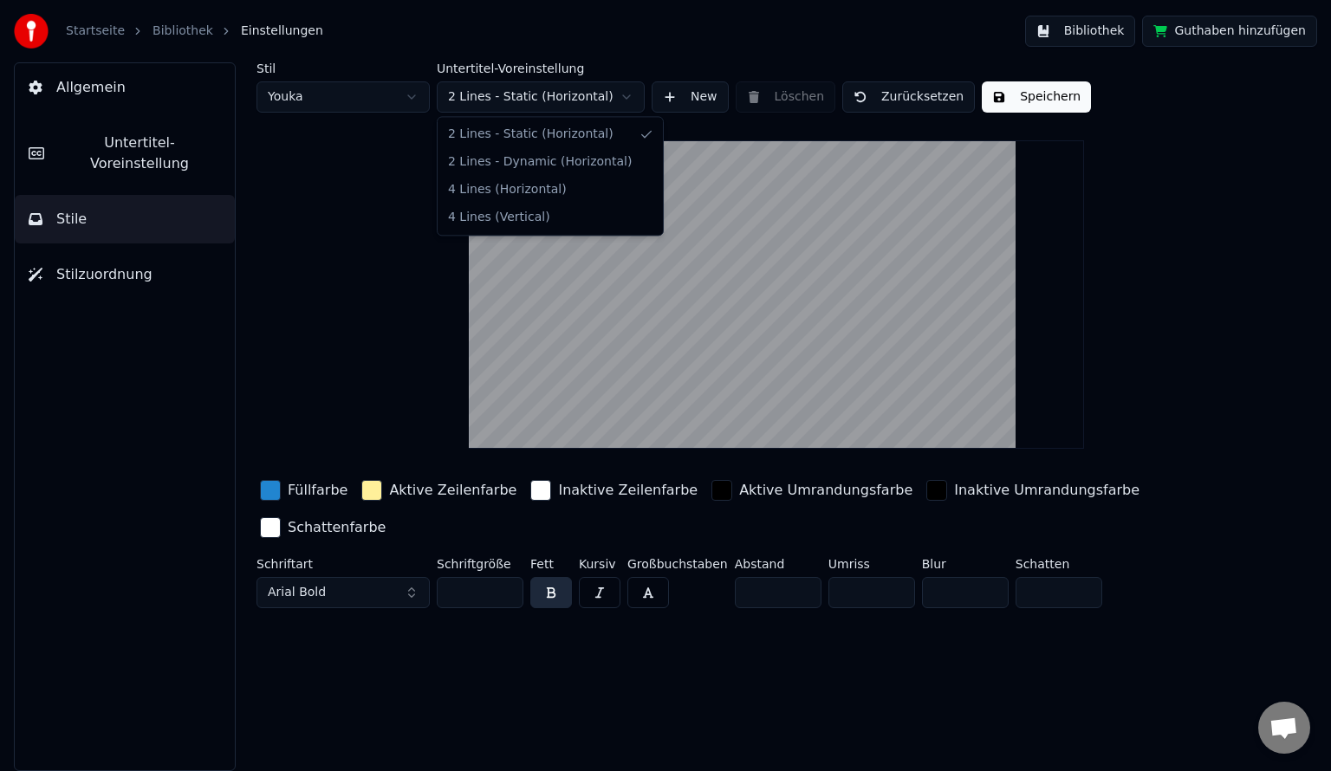
click at [626, 95] on html "Startseite Bibliothek Einstellungen Bibliothek Guthaben hinzufügen Allgemein Un…" at bounding box center [665, 385] width 1331 height 771
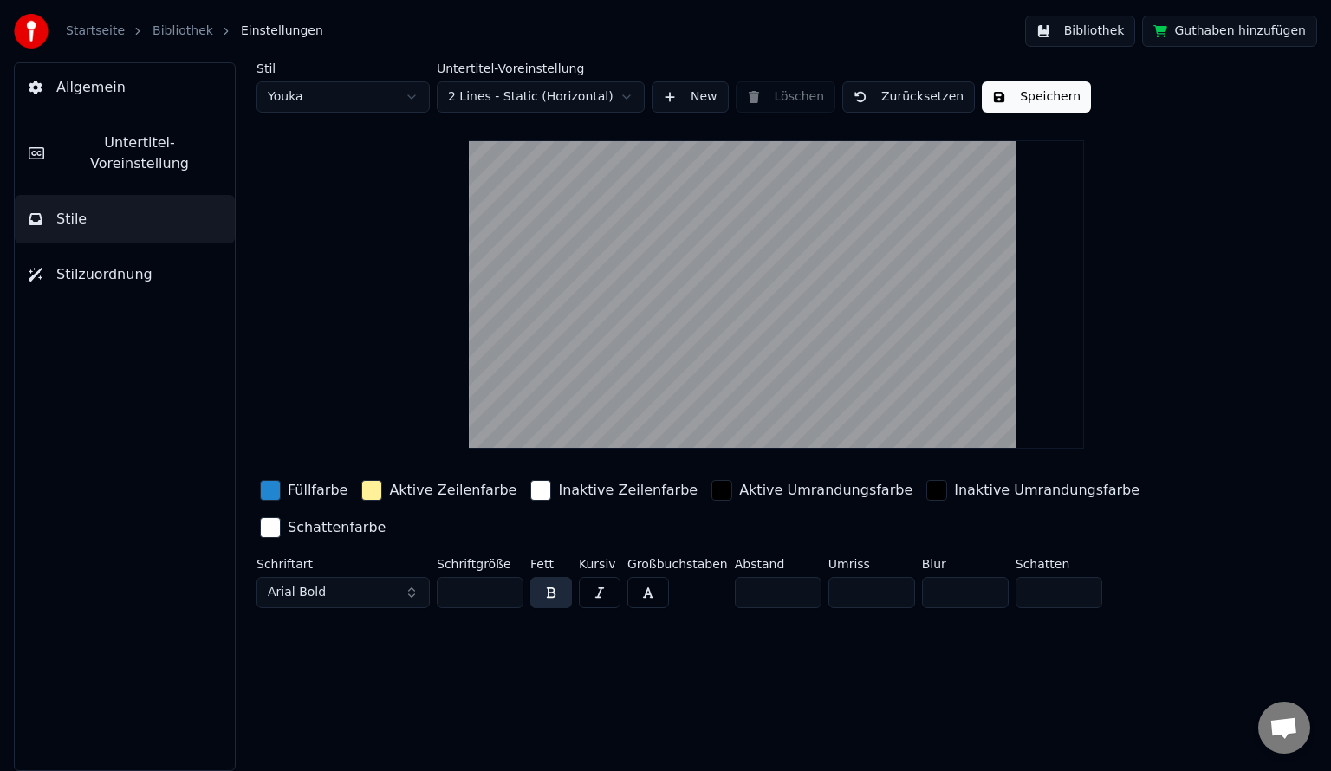
click at [1013, 96] on button "Speichern" at bounding box center [1036, 96] width 109 height 31
click at [164, 35] on link "Bibliothek" at bounding box center [182, 31] width 61 height 17
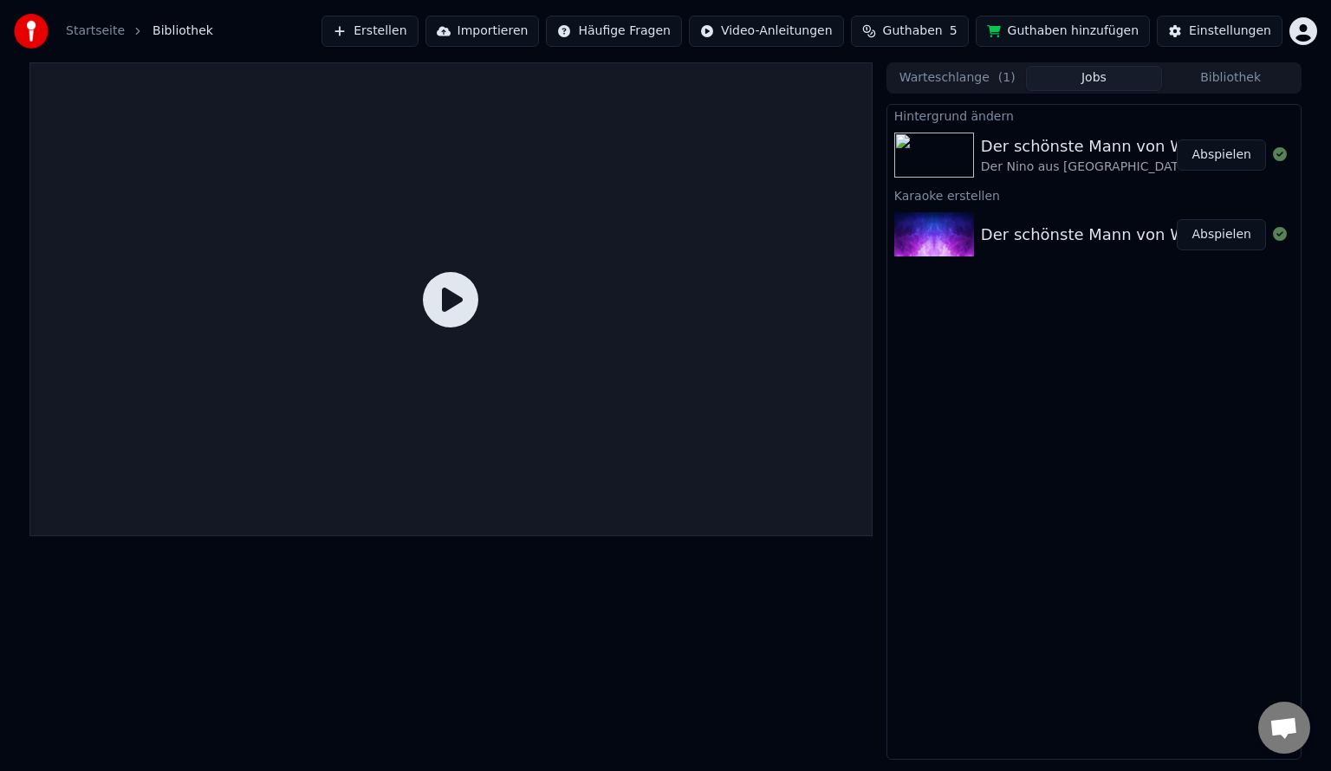
click at [1213, 157] on button "Abspielen" at bounding box center [1221, 154] width 89 height 31
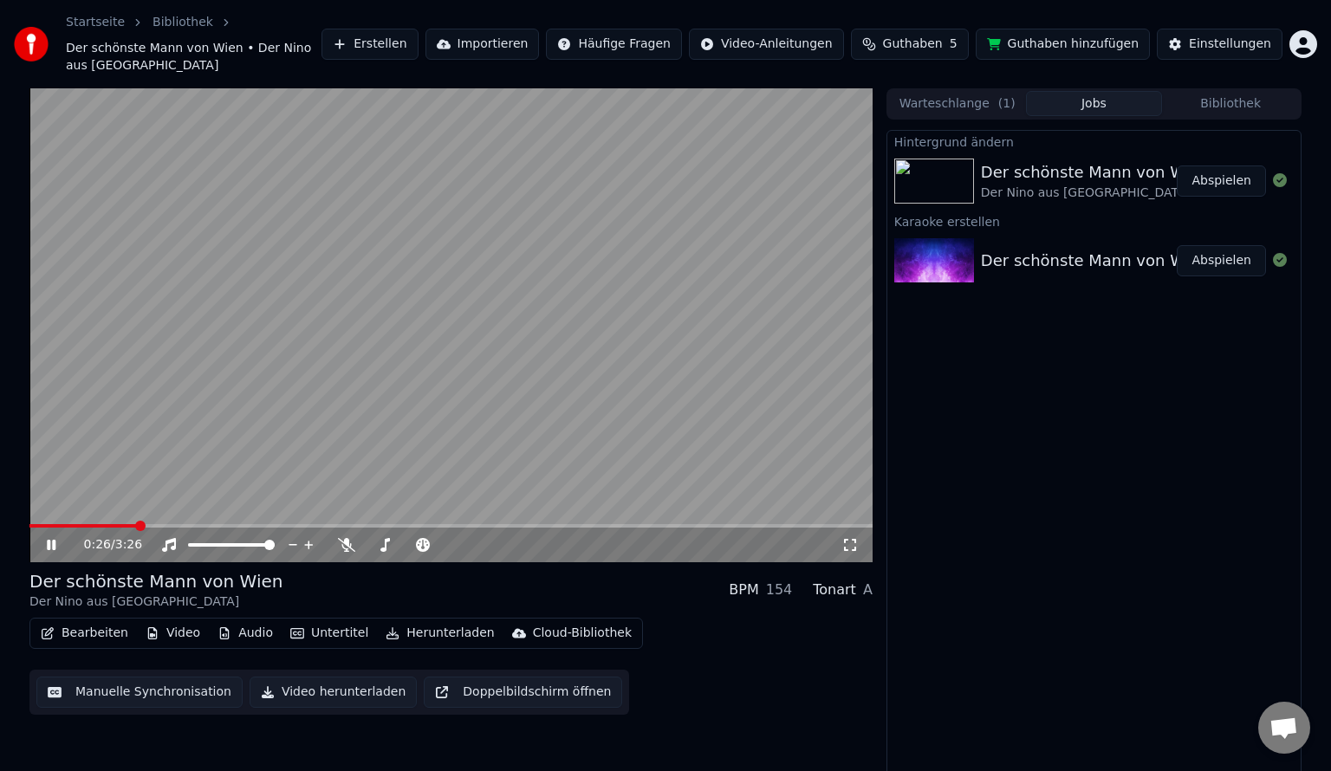
click at [159, 621] on button "Video" at bounding box center [173, 633] width 68 height 24
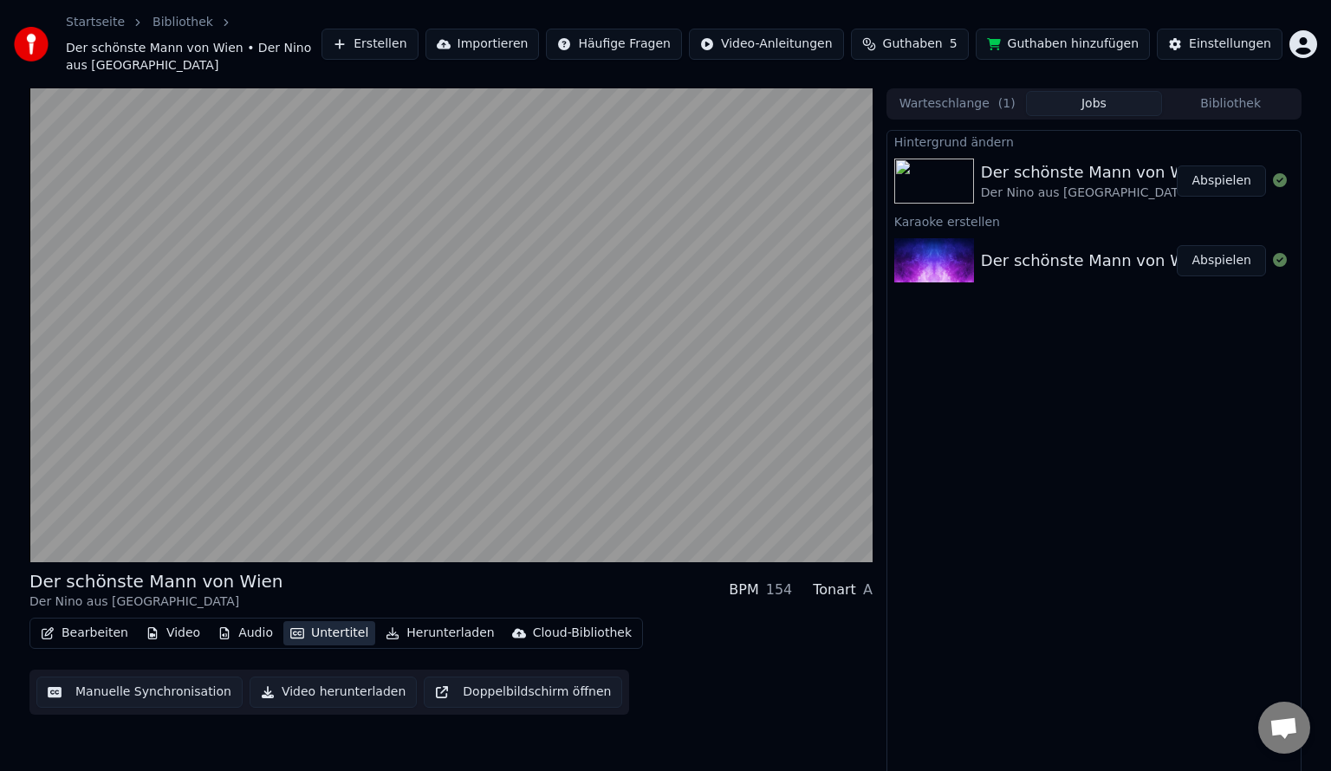
click at [316, 621] on button "Untertitel" at bounding box center [329, 633] width 92 height 24
click at [317, 621] on button "Untertitel" at bounding box center [329, 633] width 92 height 24
click at [1033, 515] on div "Hintergrund ändern Der schönste Mann von Wien Der Nino aus [GEOGRAPHIC_DATA] Ab…" at bounding box center [1093, 458] width 415 height 656
click at [314, 677] on button "Video herunterladen" at bounding box center [333, 692] width 167 height 31
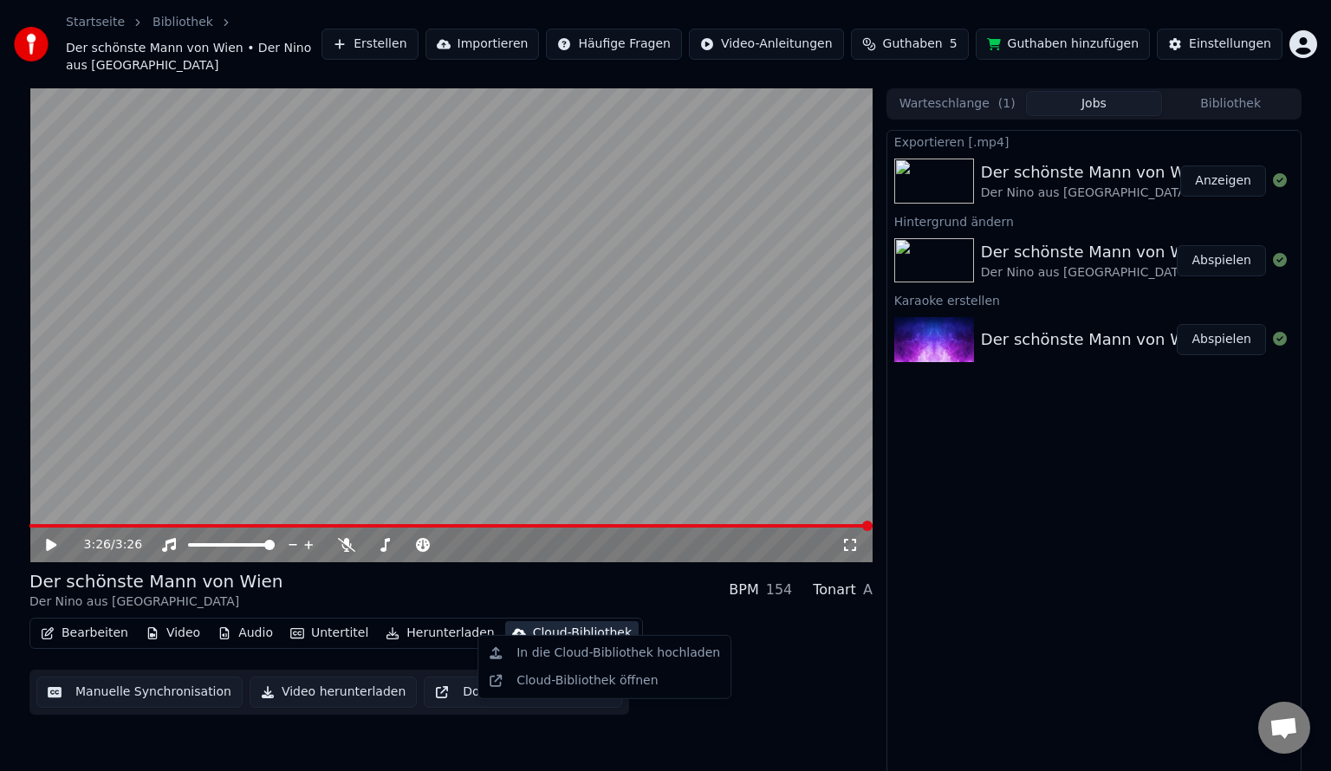
click at [533, 625] on div "Cloud-Bibliothek" at bounding box center [582, 633] width 99 height 17
click at [533, 683] on div "Cloud-Bibliothek öffnen" at bounding box center [586, 680] width 141 height 17
click at [535, 625] on div "Cloud-Bibliothek" at bounding box center [582, 633] width 99 height 17
click at [548, 648] on div "In die Cloud-Bibliothek hochladen" at bounding box center [618, 653] width 204 height 17
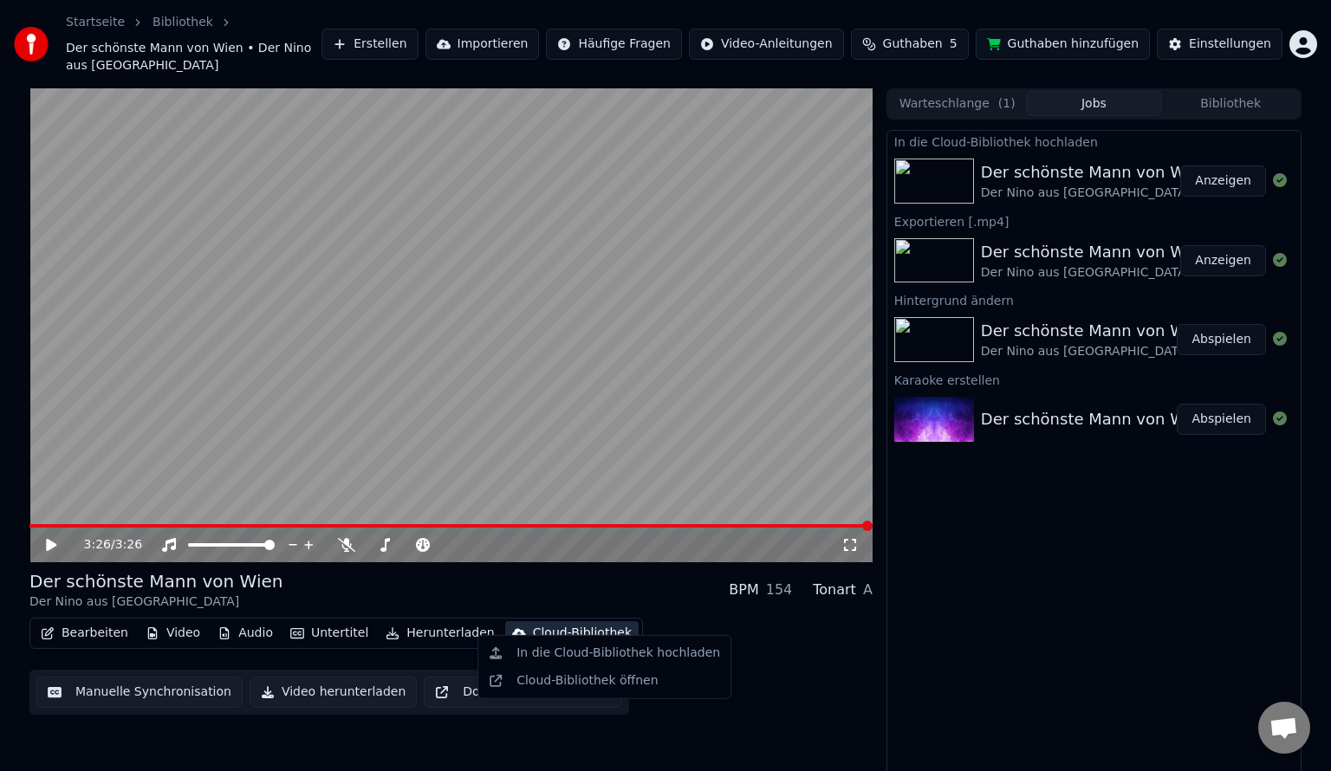
click at [548, 625] on div "Cloud-Bibliothek" at bounding box center [582, 633] width 99 height 17
click at [573, 679] on div "Cloud-Bibliothek öffnen" at bounding box center [586, 680] width 141 height 17
click at [1143, 534] on div "In die Cloud-Bibliothek hochladen Der schönste Mann von Wien Der Nino aus [GEOG…" at bounding box center [1093, 458] width 415 height 656
click at [552, 625] on div "Cloud-Bibliothek" at bounding box center [582, 633] width 99 height 17
click at [539, 625] on div "Cloud-Bibliothek" at bounding box center [582, 633] width 99 height 17
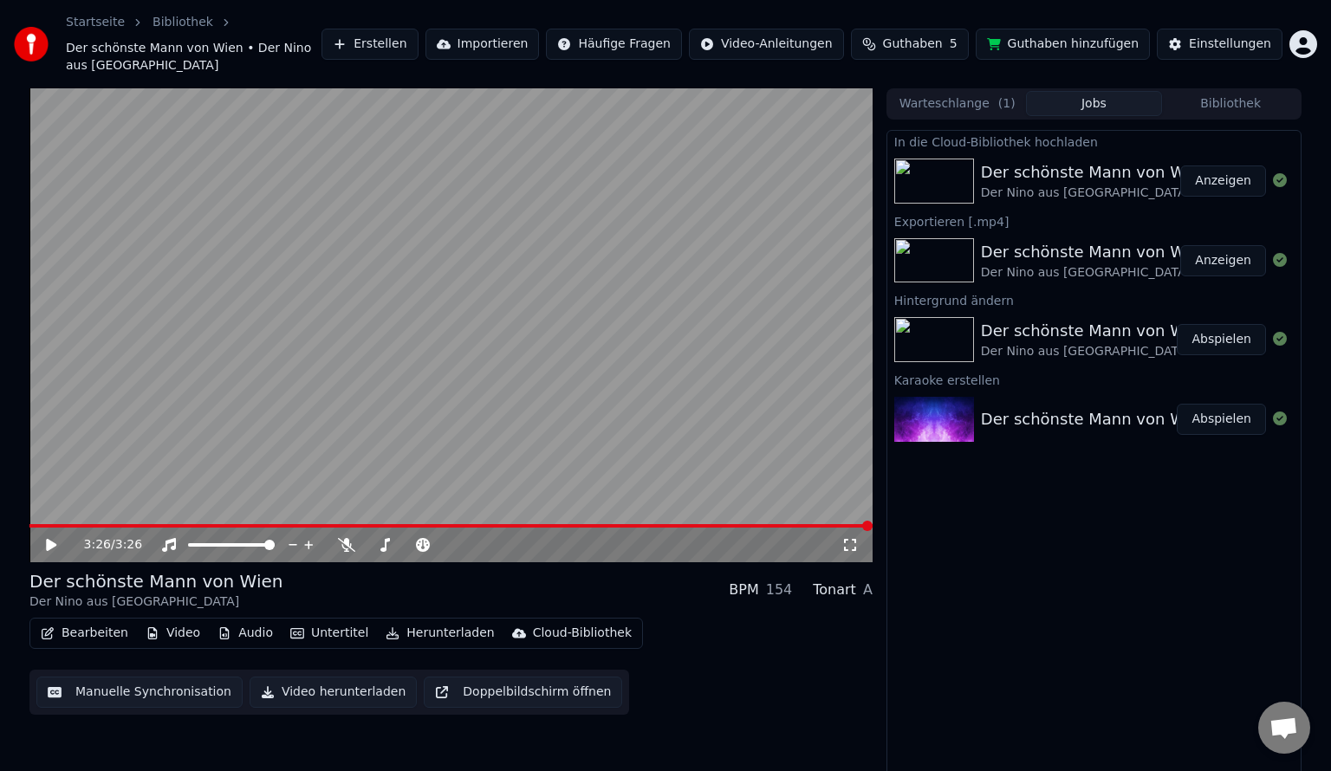
click at [967, 655] on div "In die Cloud-Bibliothek hochladen Der schönste Mann von Wien Der Nino aus [GEOG…" at bounding box center [1093, 458] width 415 height 656
click at [543, 625] on div "Cloud-Bibliothek" at bounding box center [582, 633] width 99 height 17
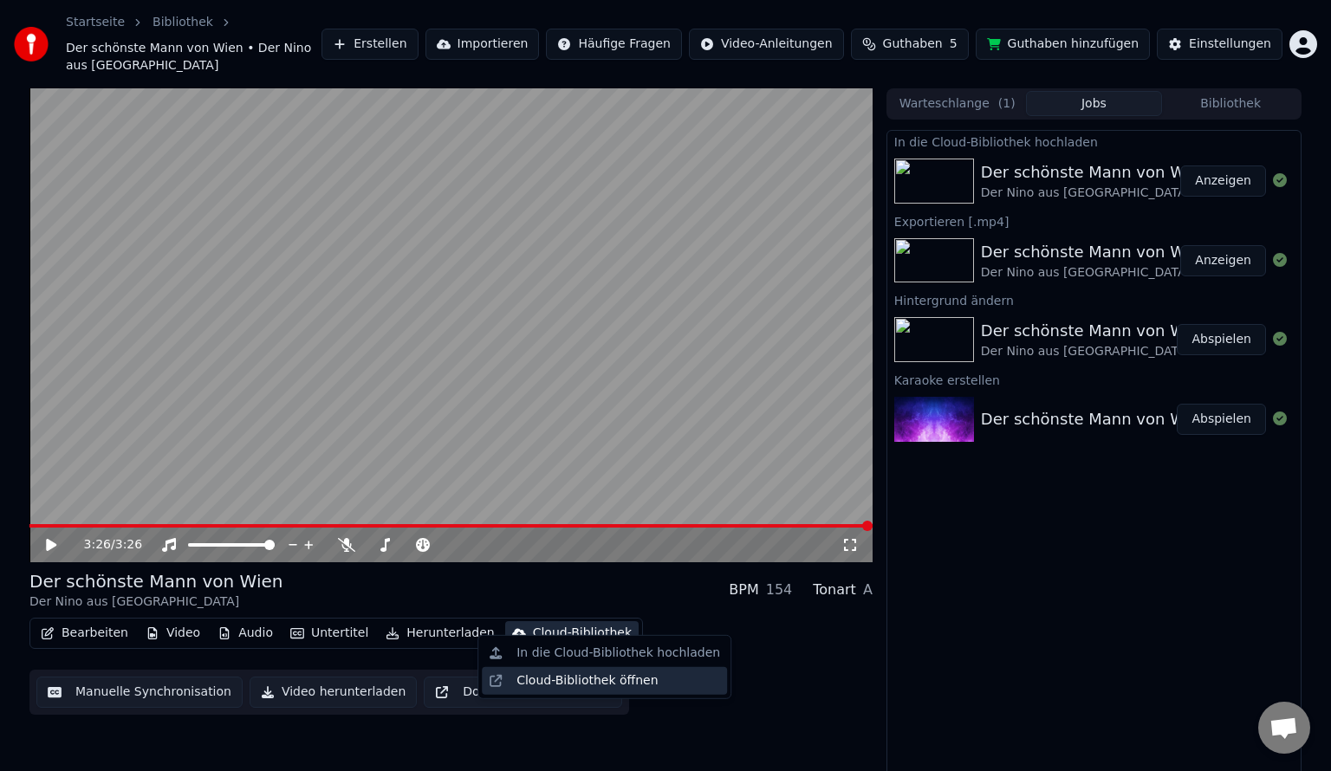
click at [560, 677] on div "Cloud-Bibliothek öffnen" at bounding box center [586, 680] width 141 height 17
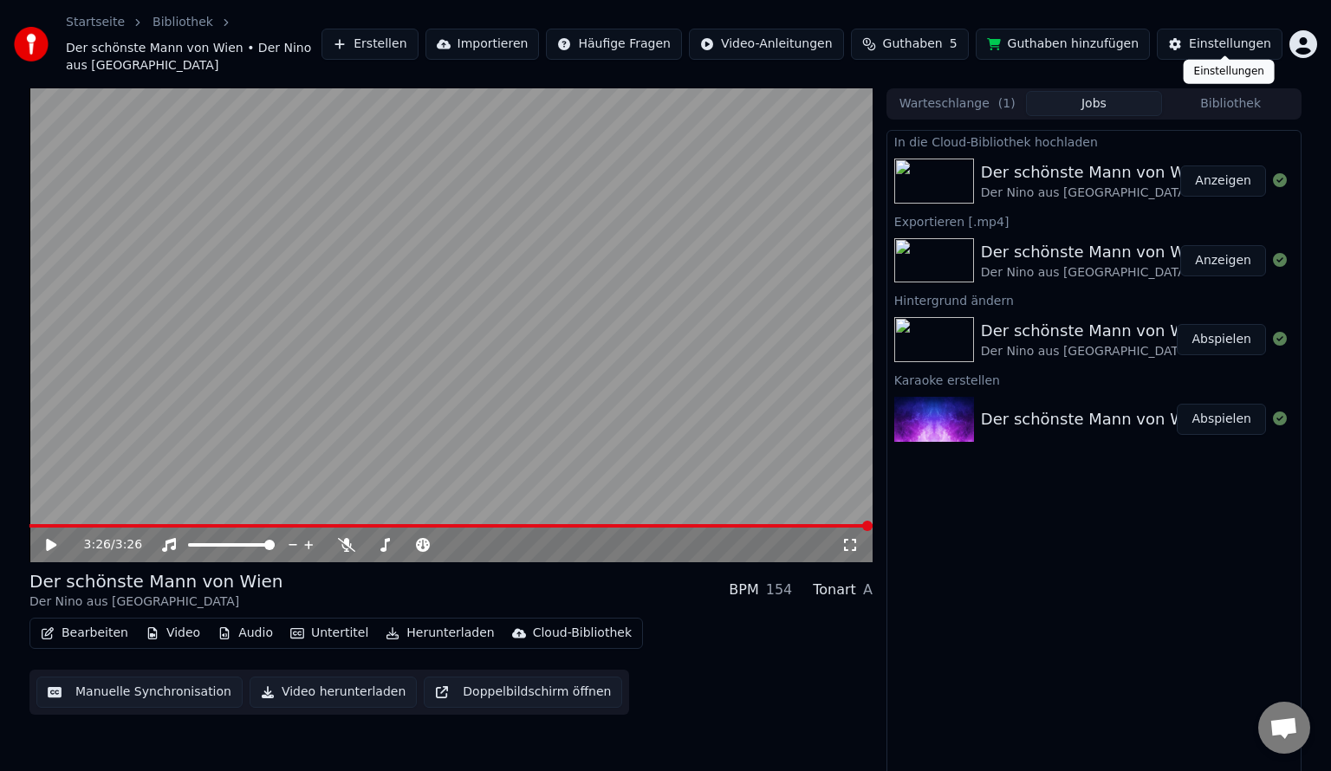
click at [1237, 36] on div "Einstellungen" at bounding box center [1230, 44] width 82 height 17
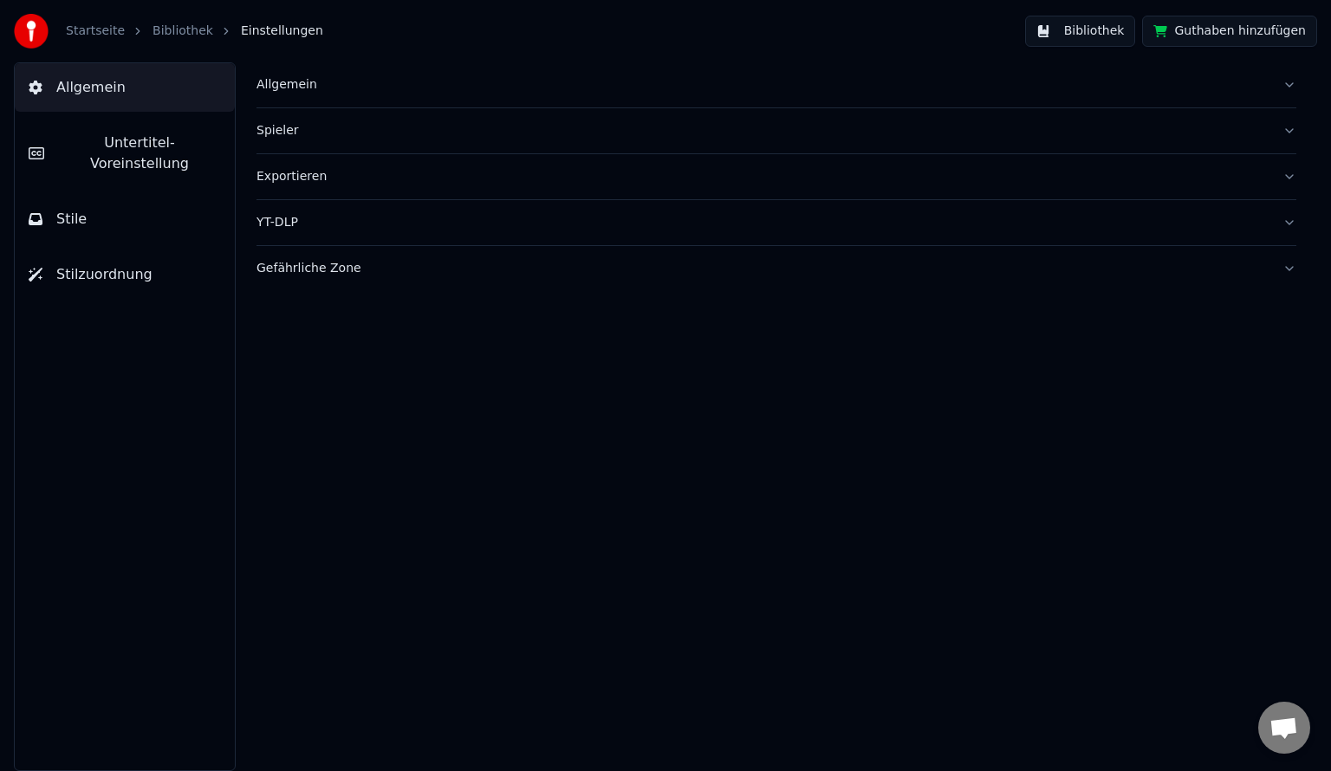
click at [263, 87] on div "Allgemein" at bounding box center [762, 84] width 1012 height 17
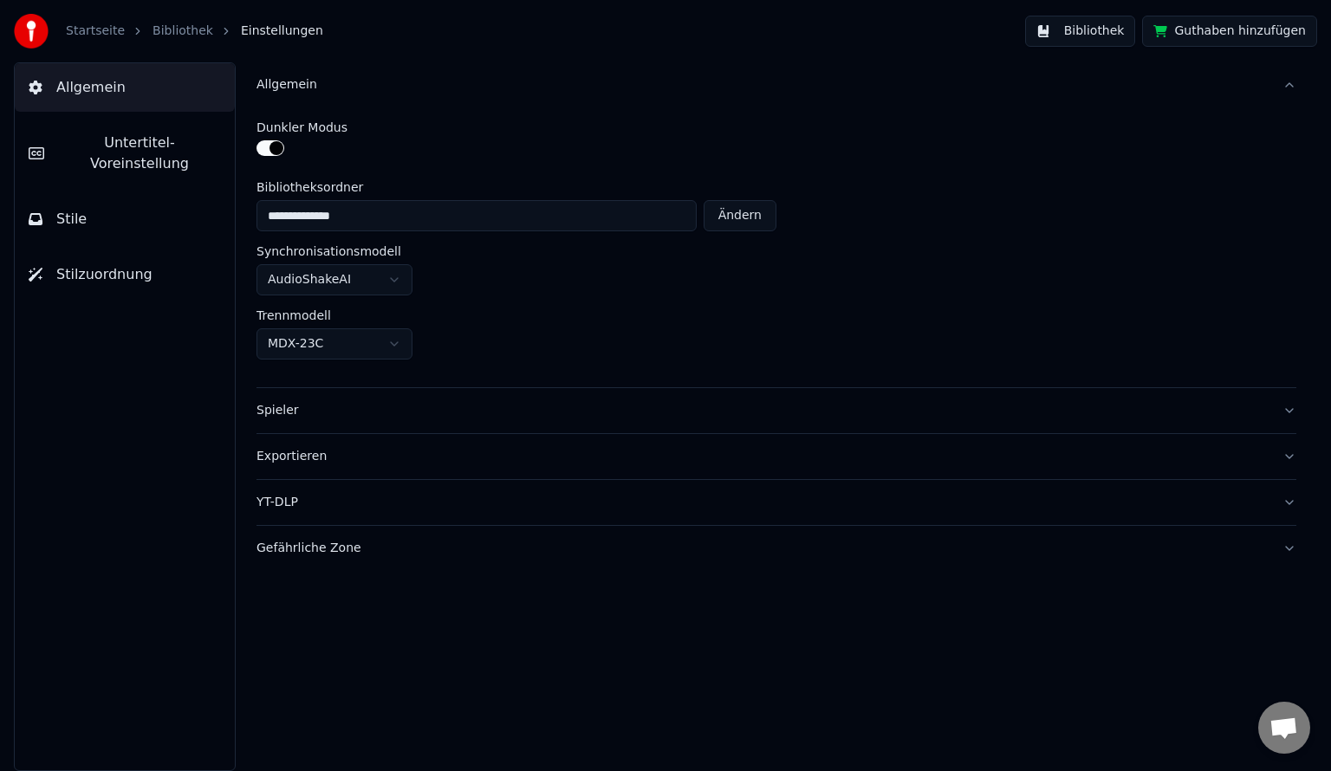
click at [1291, 412] on button "Spieler" at bounding box center [776, 410] width 1040 height 45
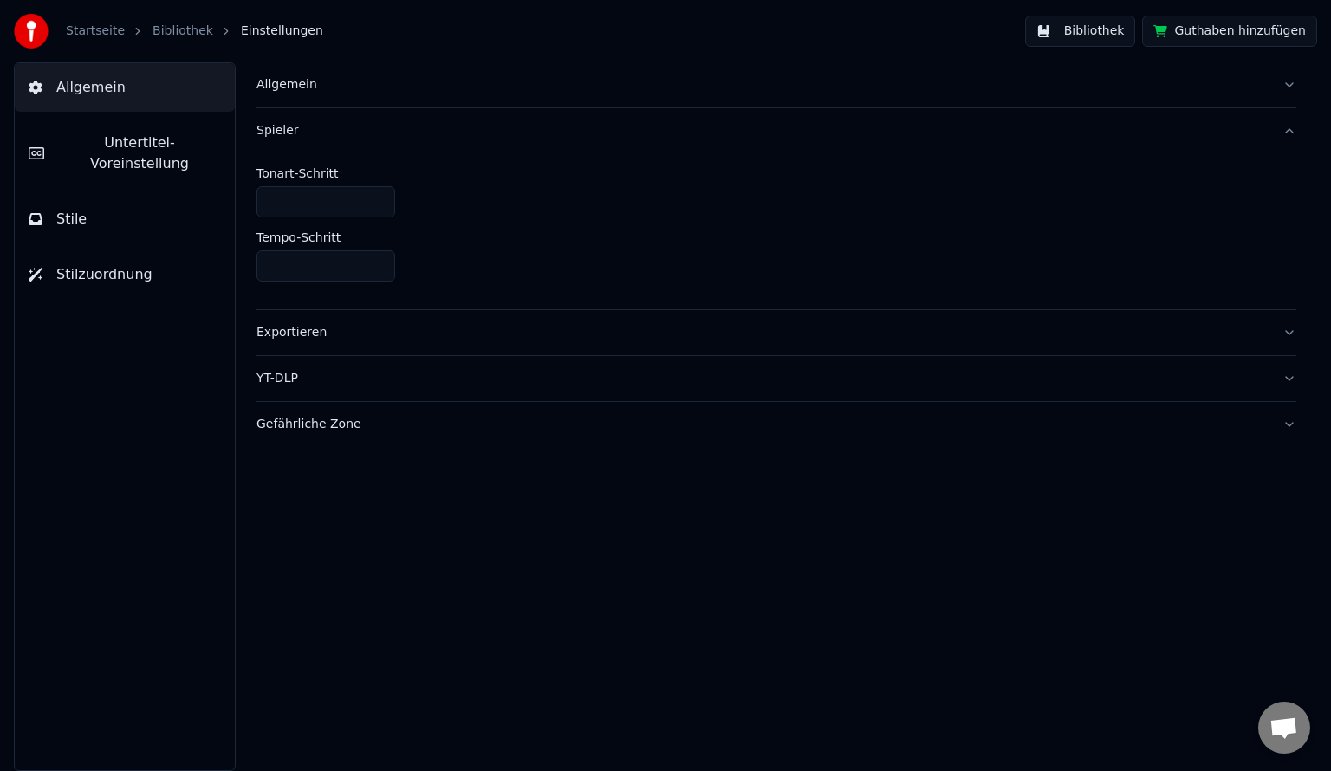
click at [1294, 379] on button "YT-DLP" at bounding box center [776, 378] width 1040 height 45
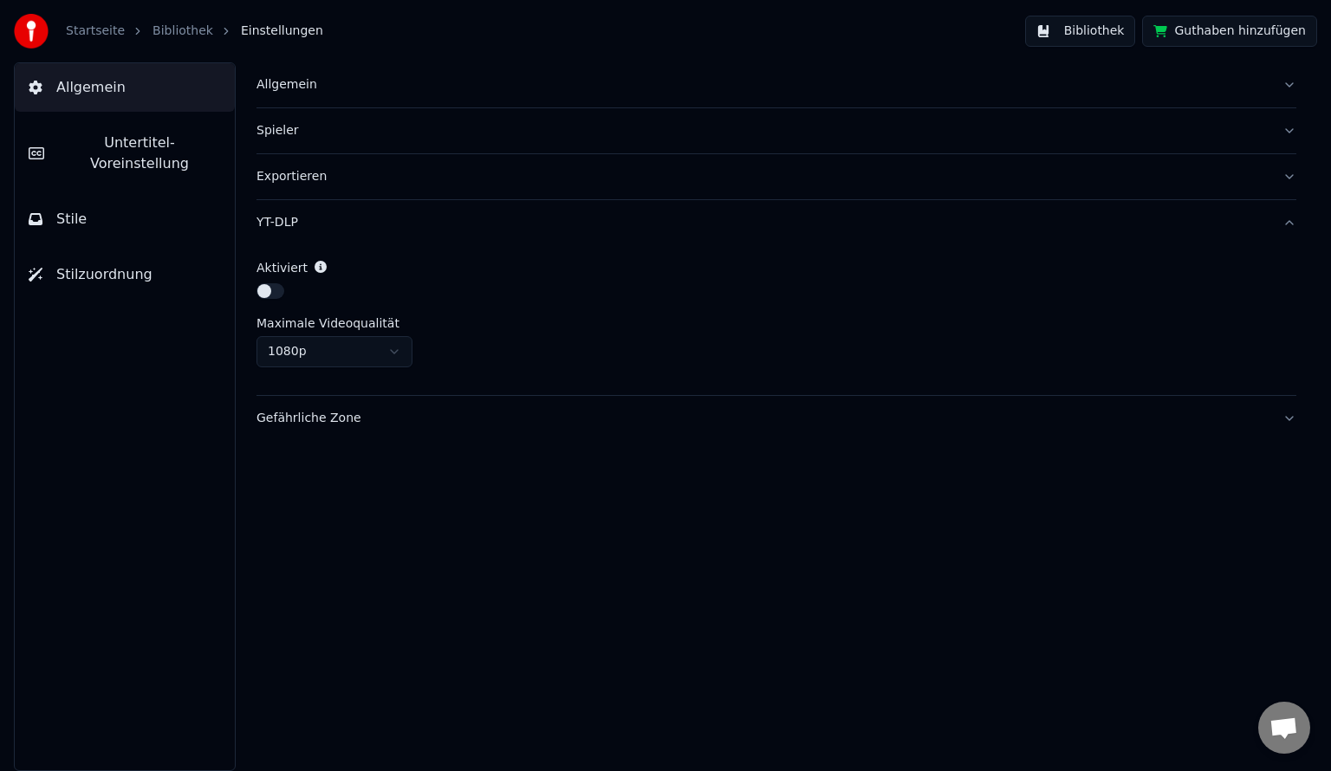
click at [1088, 582] on div "Allgemein Spieler Exportieren YT-DLP Aktiviert Maximale Videoqualität 1080p Gef…" at bounding box center [776, 416] width 1109 height 709
click at [1088, 580] on div "Allgemein Spieler Exportieren YT-DLP Aktiviert Maximale Videoqualität 1080p Gef…" at bounding box center [776, 416] width 1109 height 709
click at [1289, 224] on button "YT-DLP" at bounding box center [776, 222] width 1040 height 45
click at [999, 426] on div "Allgemein Spieler Exportieren YT-DLP Gefährliche Zone" at bounding box center [776, 416] width 1109 height 709
click at [283, 81] on div "Allgemein" at bounding box center [762, 84] width 1012 height 17
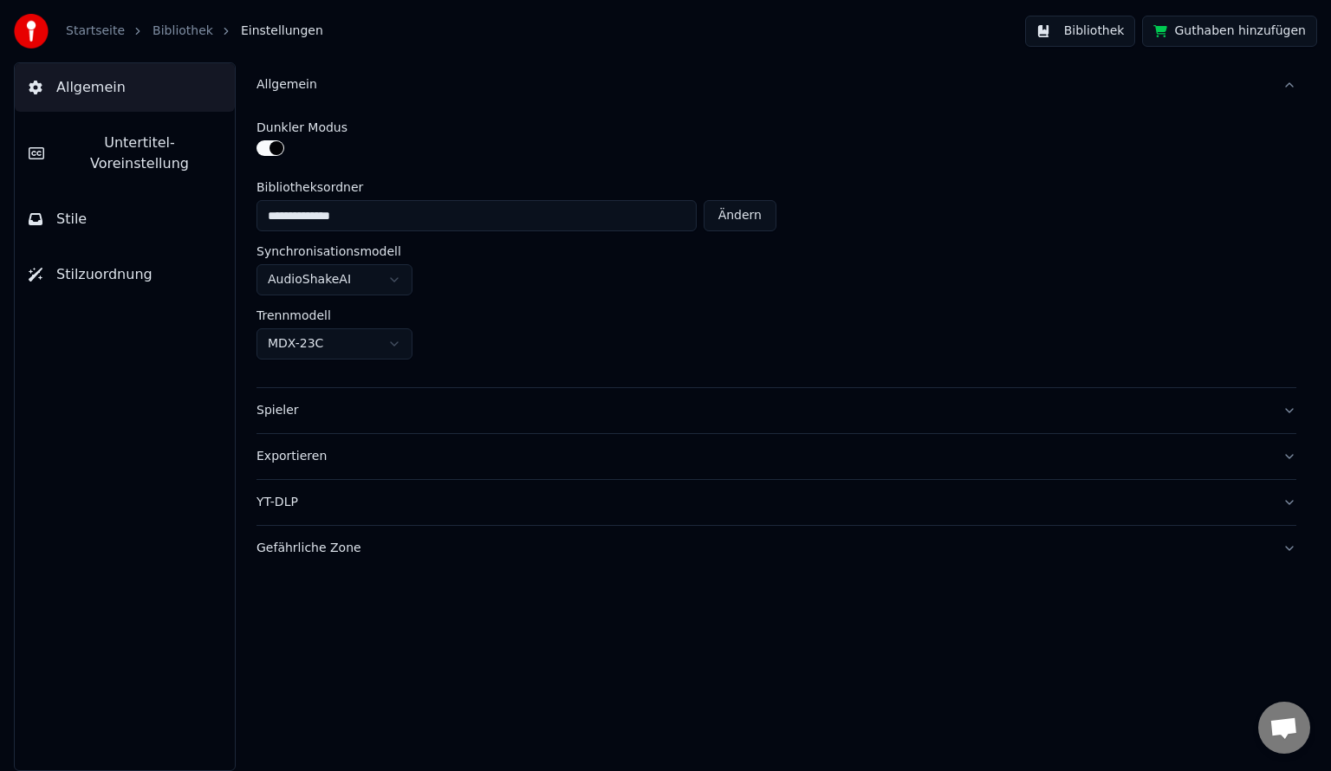
click at [283, 81] on div "Allgemein" at bounding box center [762, 84] width 1012 height 17
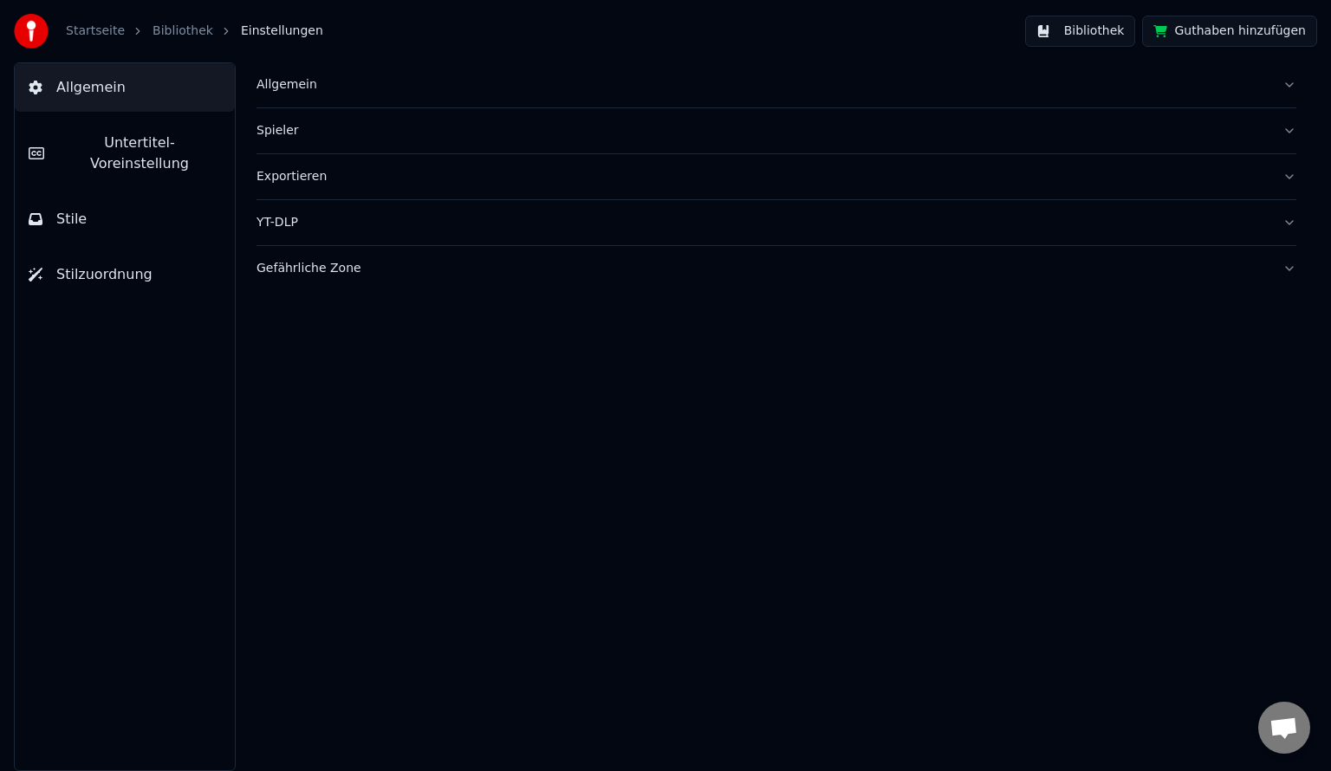
click at [279, 130] on div "Spieler" at bounding box center [762, 130] width 1012 height 17
